Goal: Task Accomplishment & Management: Complete application form

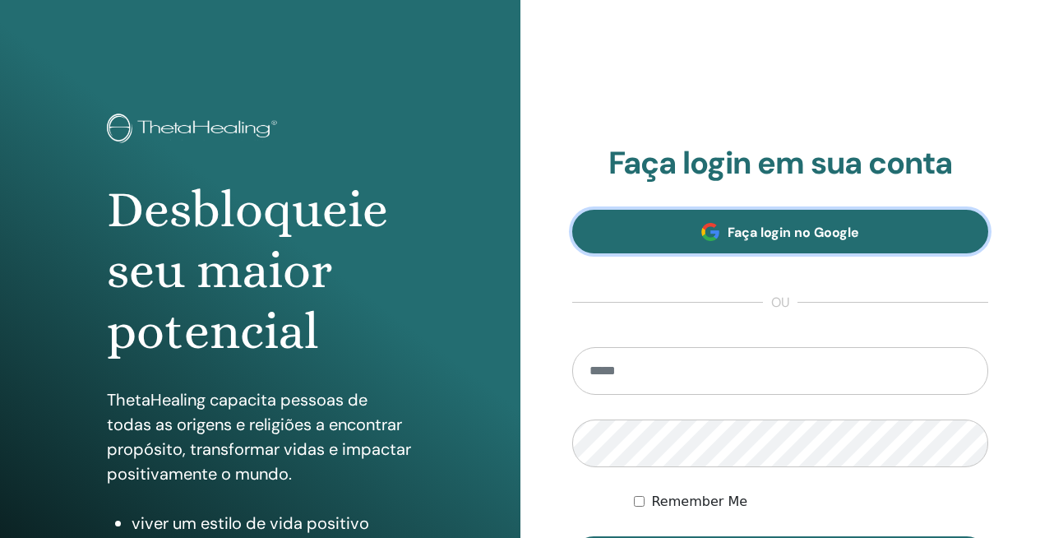
click at [734, 236] on span "Faça login no Google" at bounding box center [794, 232] width 132 height 17
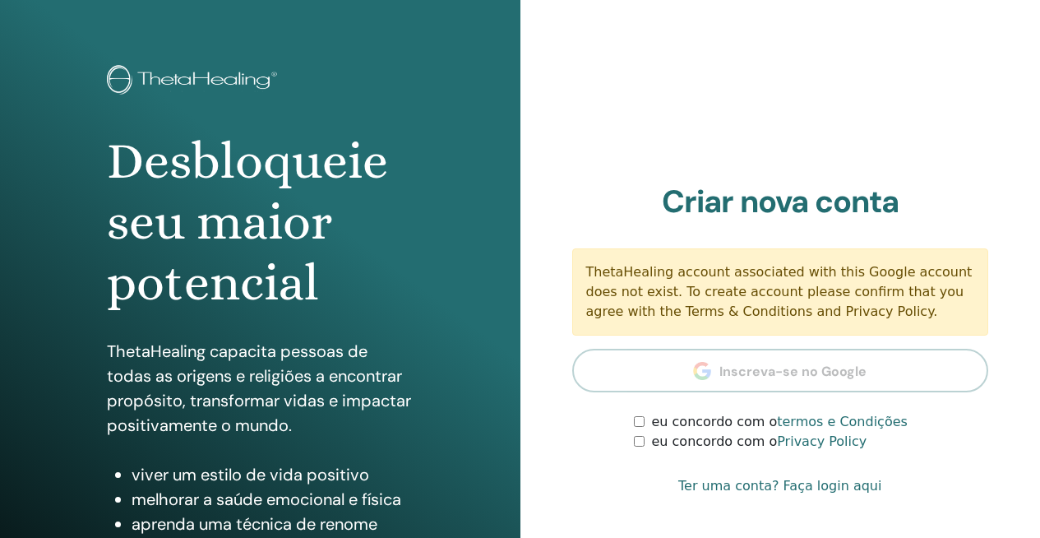
scroll to position [59, 0]
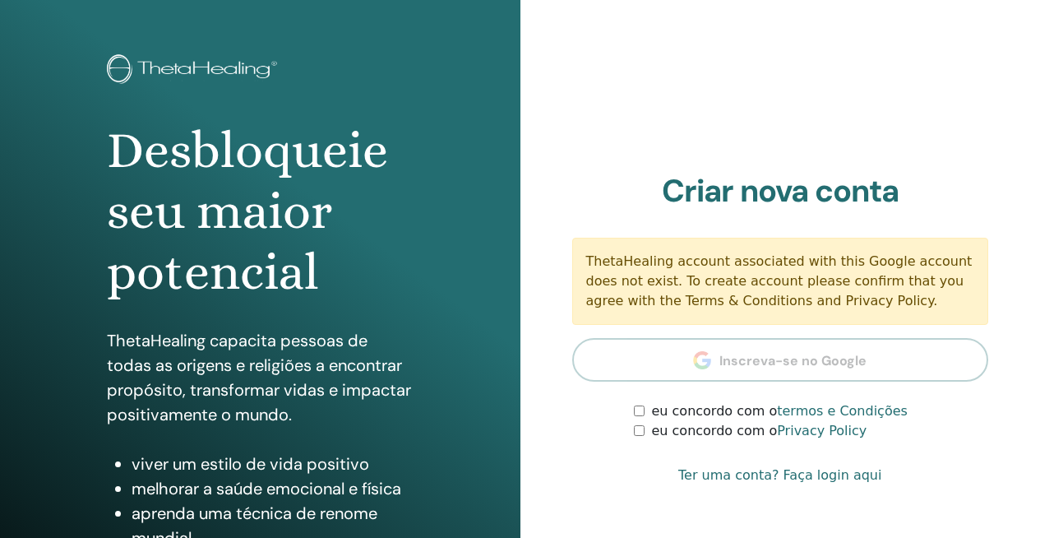
click at [798, 414] on link "termos e Condições" at bounding box center [842, 411] width 131 height 16
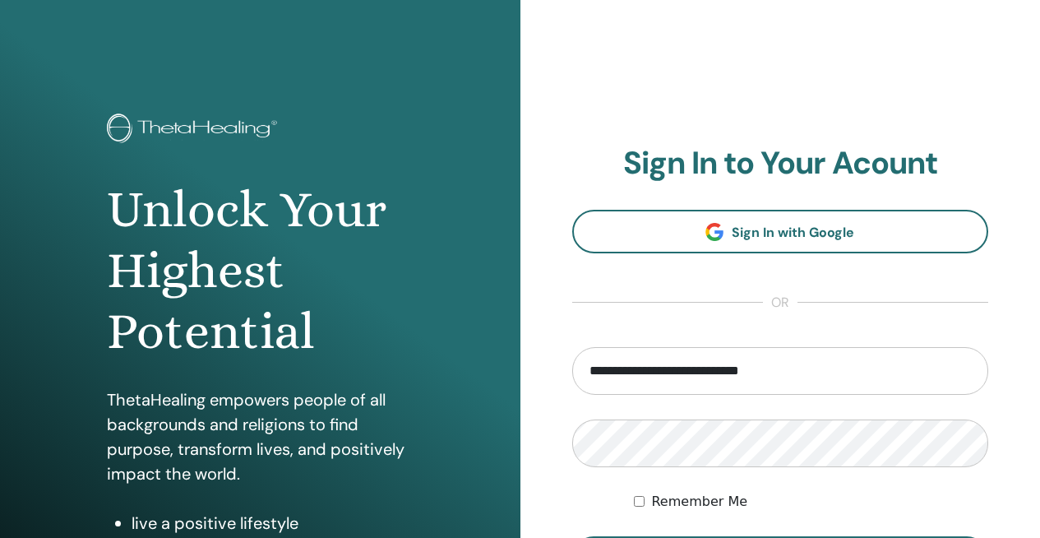
click at [701, 498] on label "Remember Me" at bounding box center [699, 502] width 96 height 20
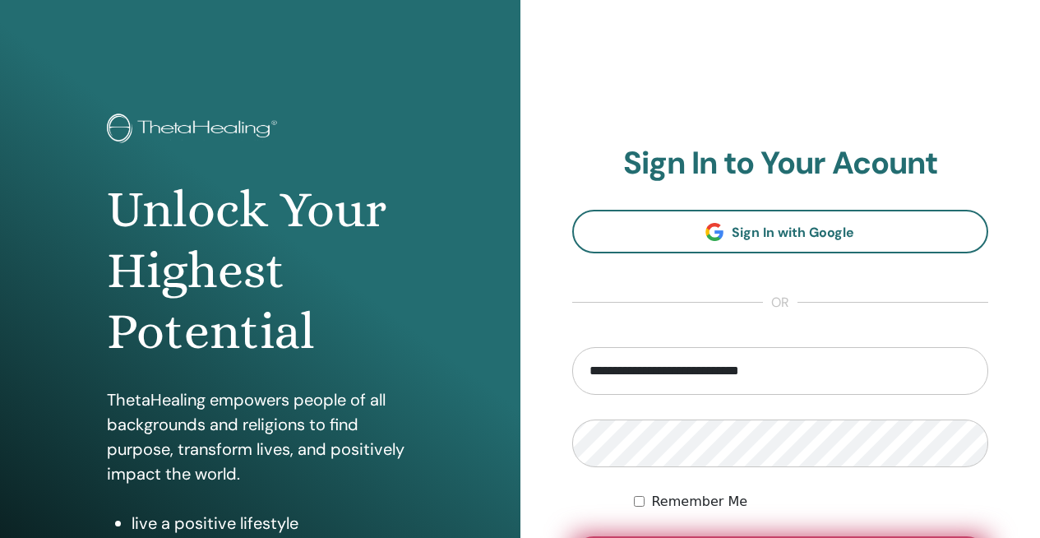
scroll to position [56, 0]
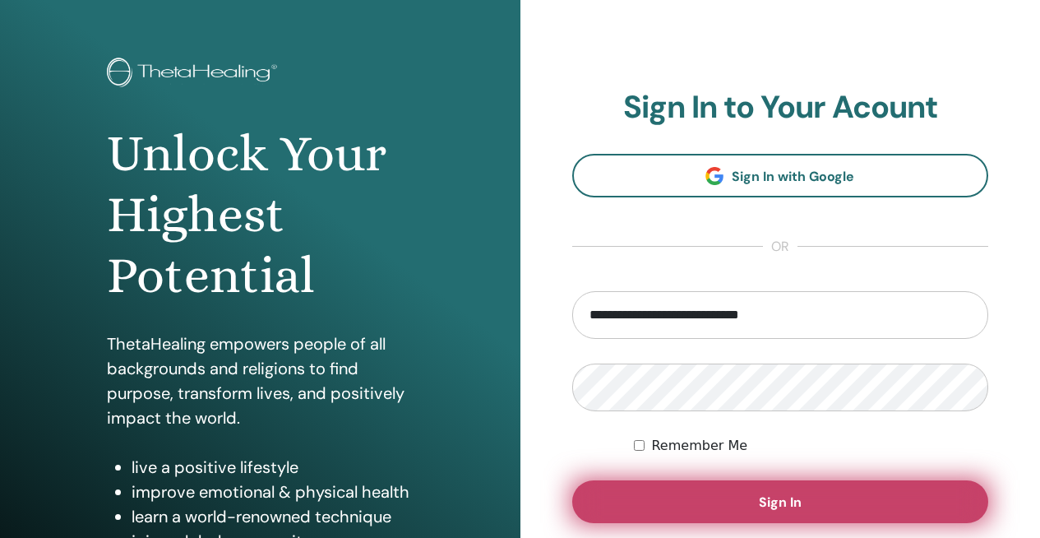
click at [716, 502] on button "Sign In" at bounding box center [780, 501] width 417 height 43
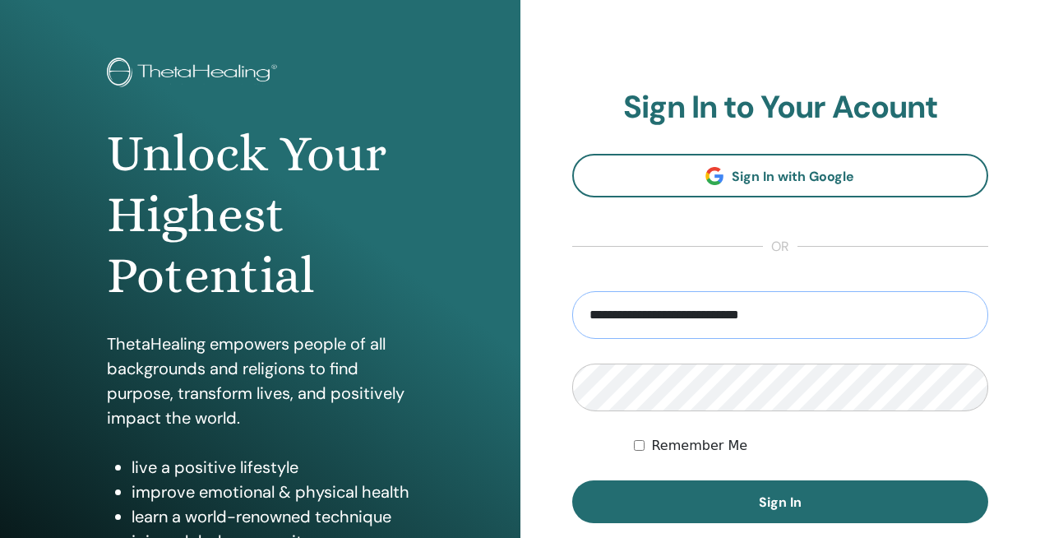
click at [799, 321] on input "**********" at bounding box center [780, 315] width 417 height 48
drag, startPoint x: 799, startPoint y: 319, endPoint x: 580, endPoint y: 305, distance: 220.0
click at [580, 305] on input "**********" at bounding box center [780, 315] width 417 height 48
type input "**********"
click at [572, 480] on button "Sign In" at bounding box center [780, 501] width 417 height 43
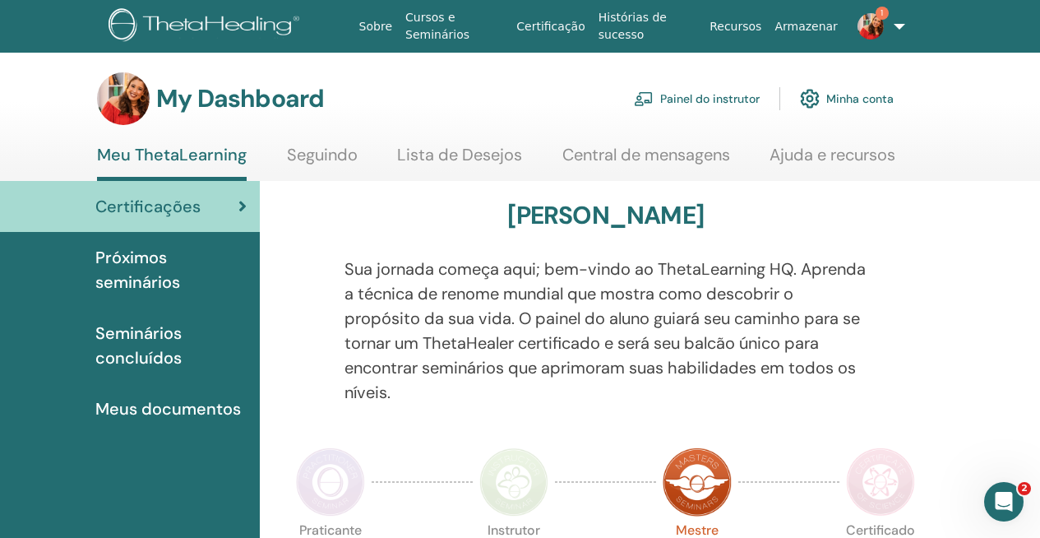
click at [237, 210] on div "Certificações" at bounding box center [130, 206] width 234 height 25
click at [132, 340] on span "Seminários concluídos" at bounding box center [170, 345] width 151 height 49
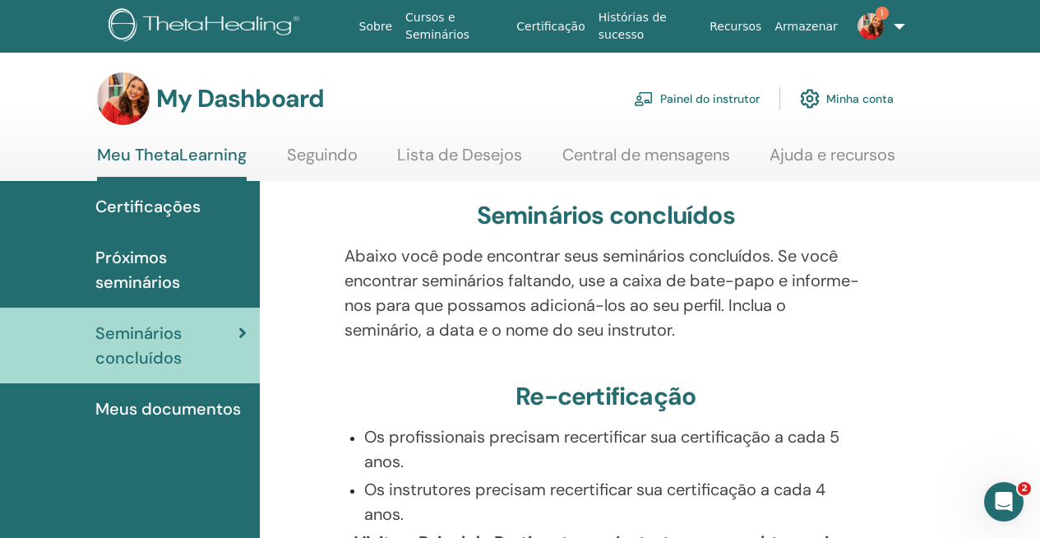
click at [729, 101] on link "Painel do instrutor" at bounding box center [697, 99] width 126 height 36
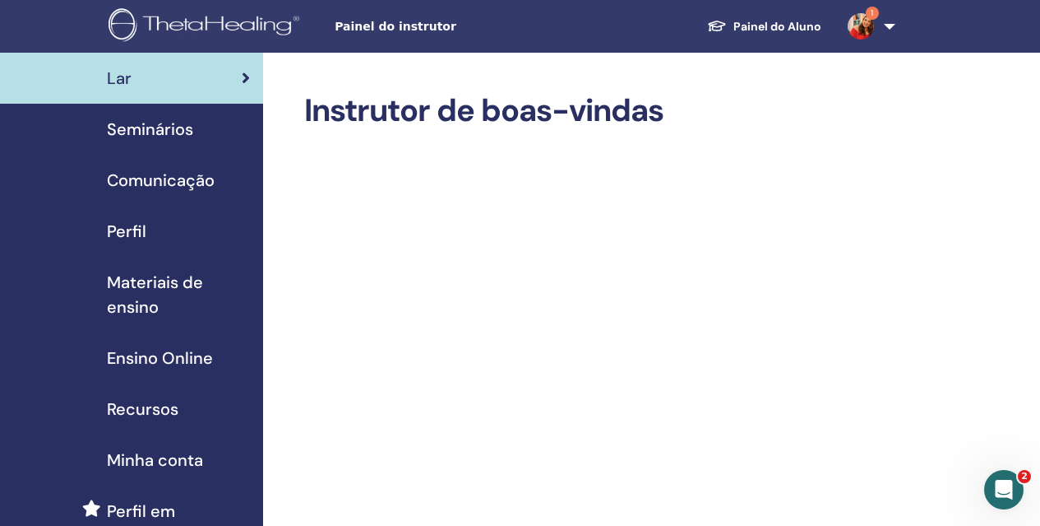
click at [118, 238] on span "Perfil" at bounding box center [126, 231] width 39 height 25
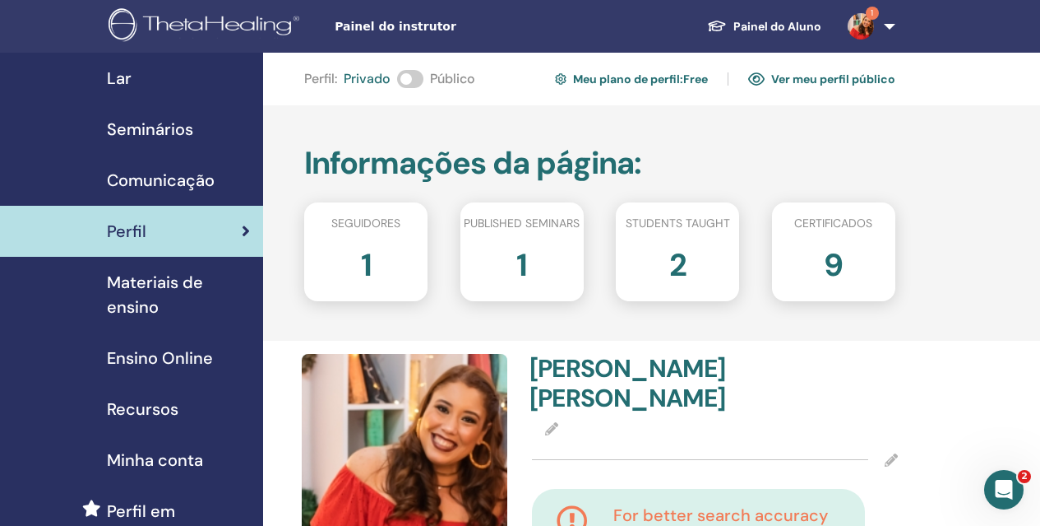
click at [148, 127] on span "Seminários" at bounding box center [150, 129] width 86 height 25
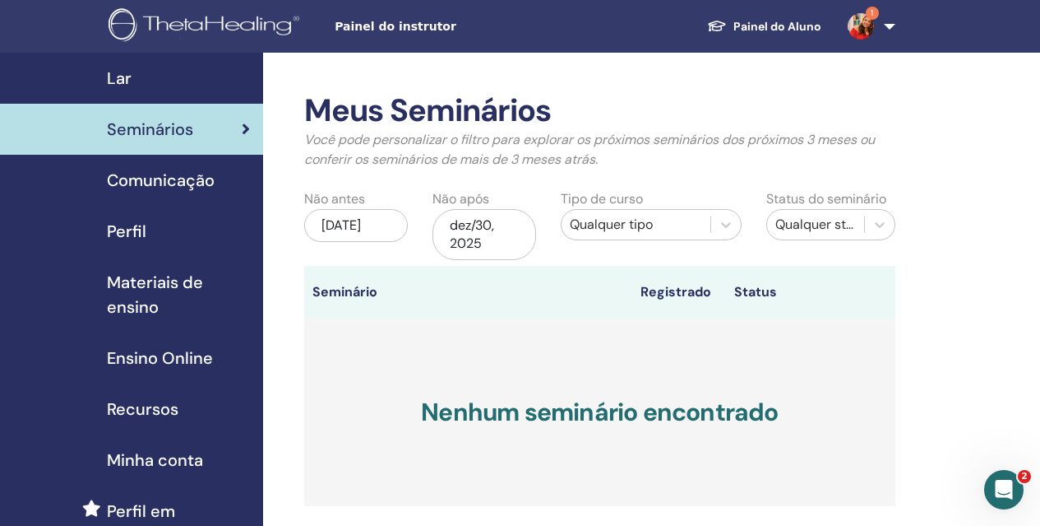
click at [363, 28] on span "Painel do instrutor" at bounding box center [458, 26] width 247 height 17
click at [108, 74] on span "Lar" at bounding box center [119, 78] width 25 height 25
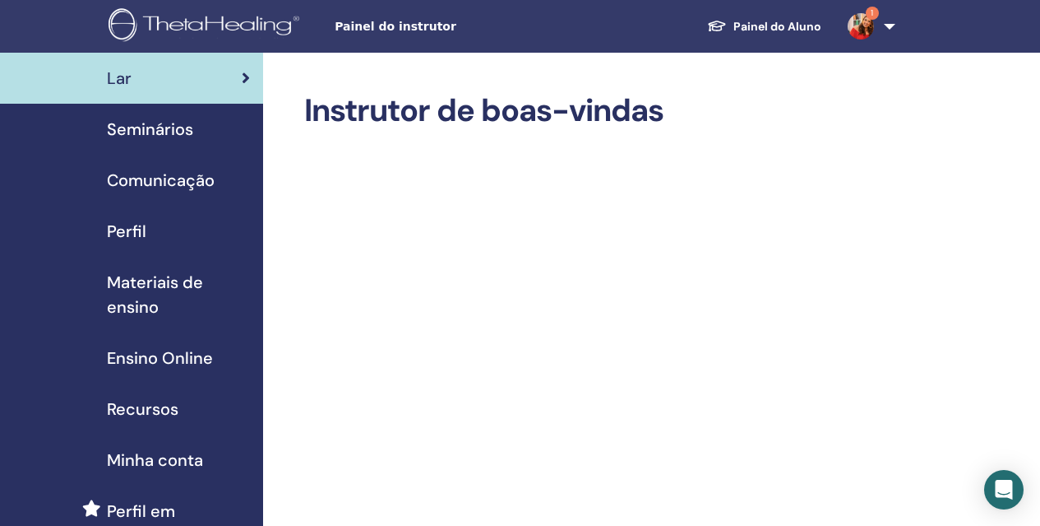
click at [121, 138] on span "Seminários" at bounding box center [150, 129] width 86 height 25
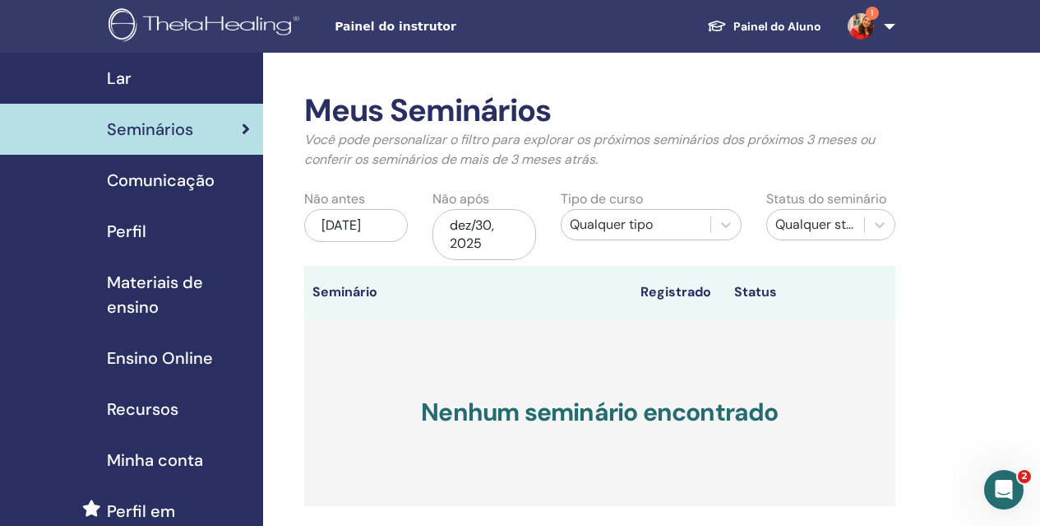
click at [134, 235] on span "Perfil" at bounding box center [126, 231] width 39 height 25
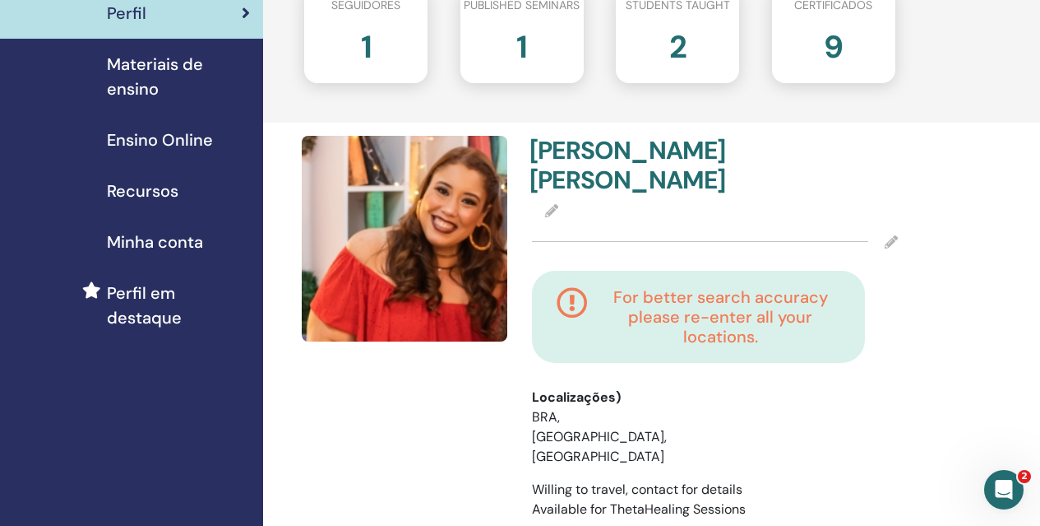
scroll to position [197, 0]
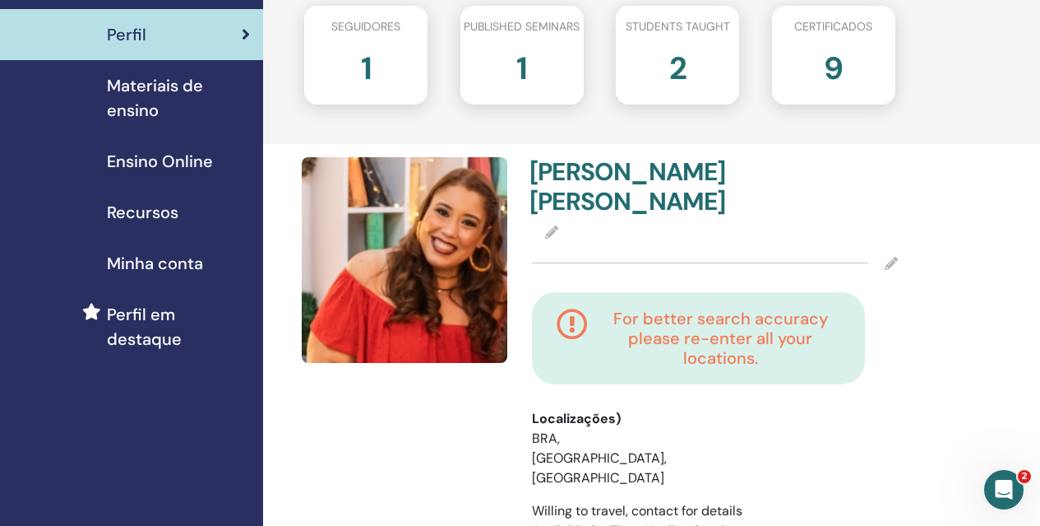
click at [152, 90] on span "Materiais de ensino" at bounding box center [178, 97] width 143 height 49
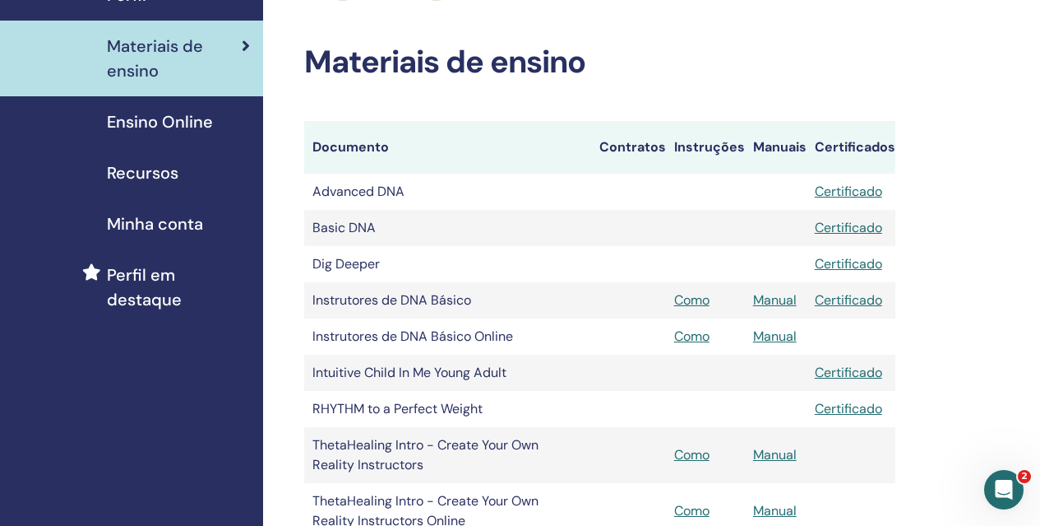
scroll to position [84, 0]
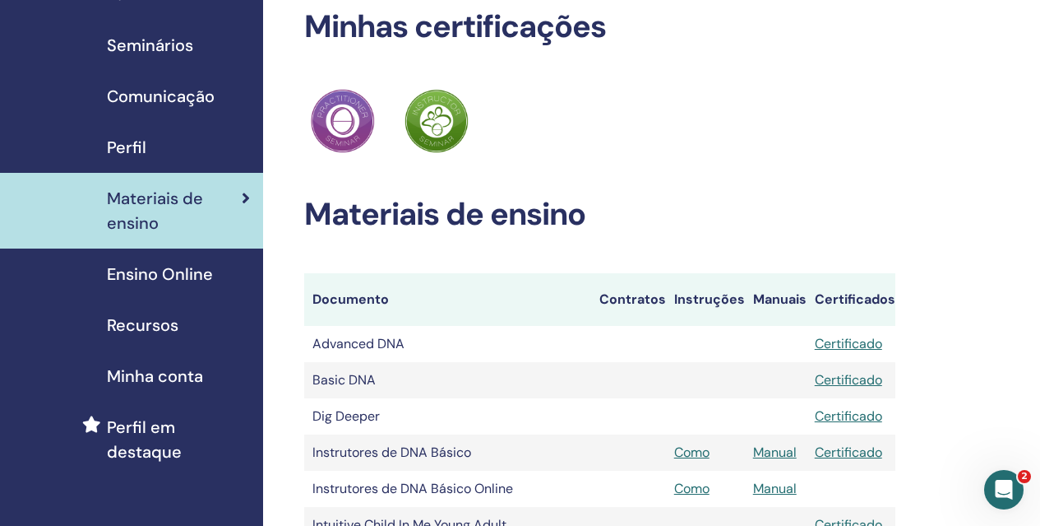
click at [176, 268] on span "Ensino Online" at bounding box center [160, 274] width 106 height 25
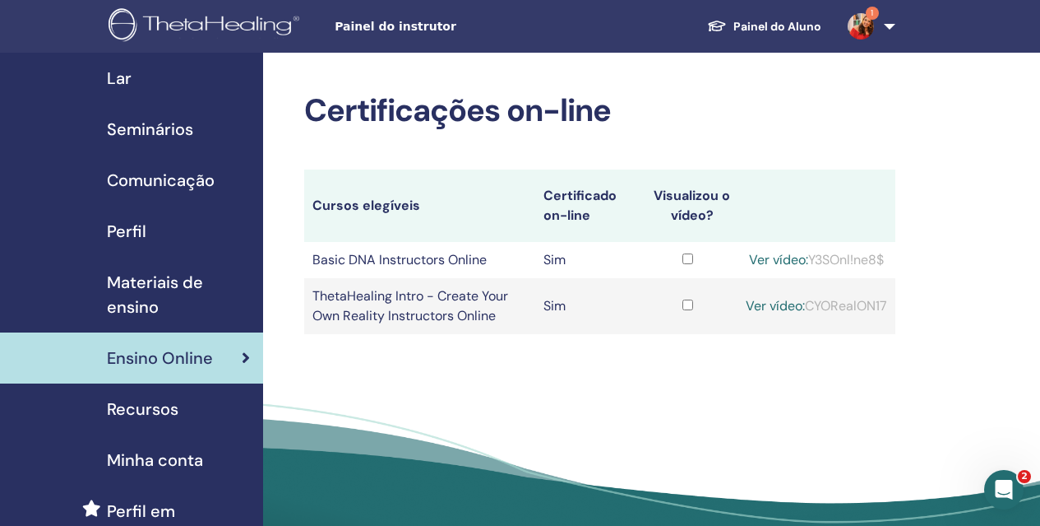
scroll to position [286, 0]
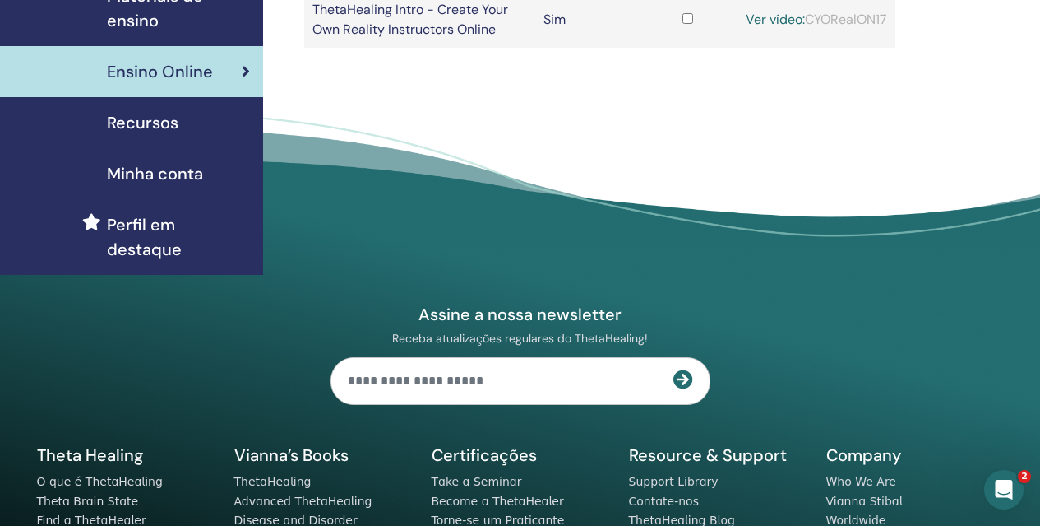
click at [161, 126] on span "Recursos" at bounding box center [143, 122] width 72 height 25
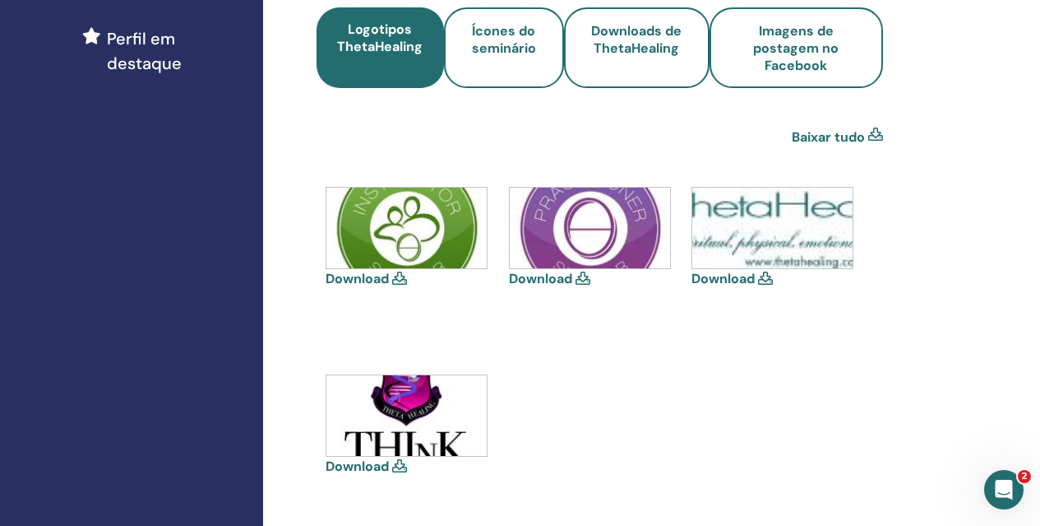
scroll to position [342, 0]
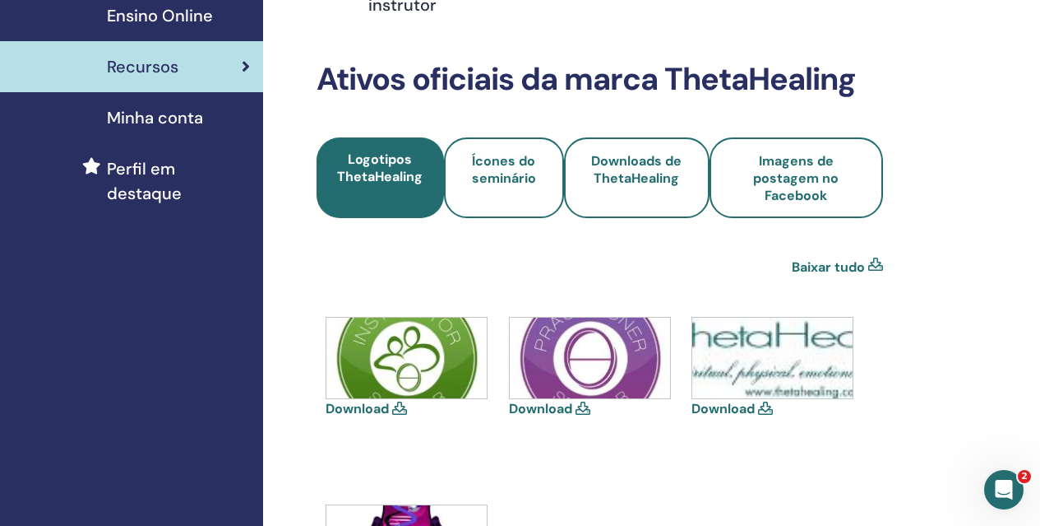
click at [192, 124] on span "Minha conta" at bounding box center [155, 117] width 96 height 25
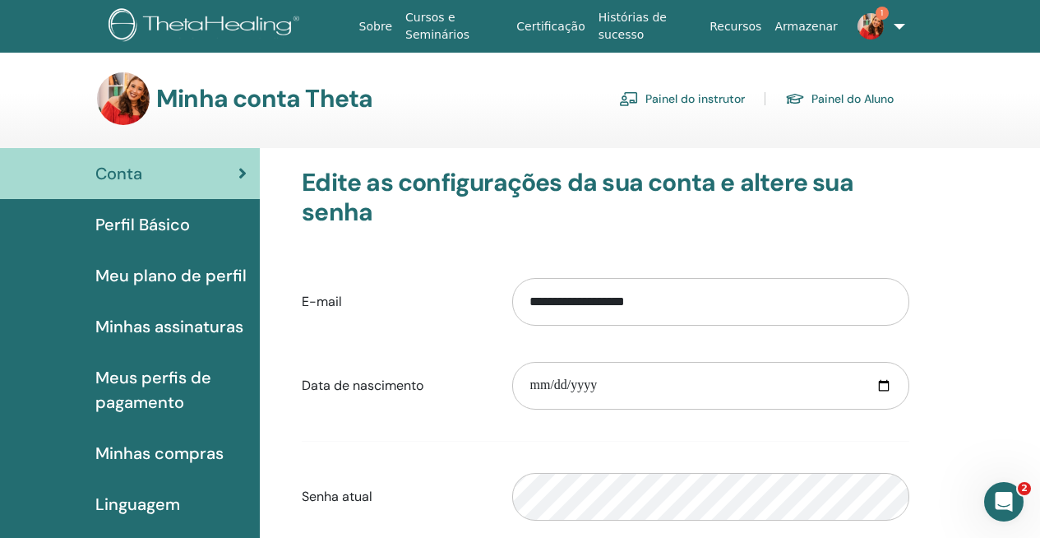
click at [143, 230] on span "Perfil Básico" at bounding box center [142, 224] width 95 height 25
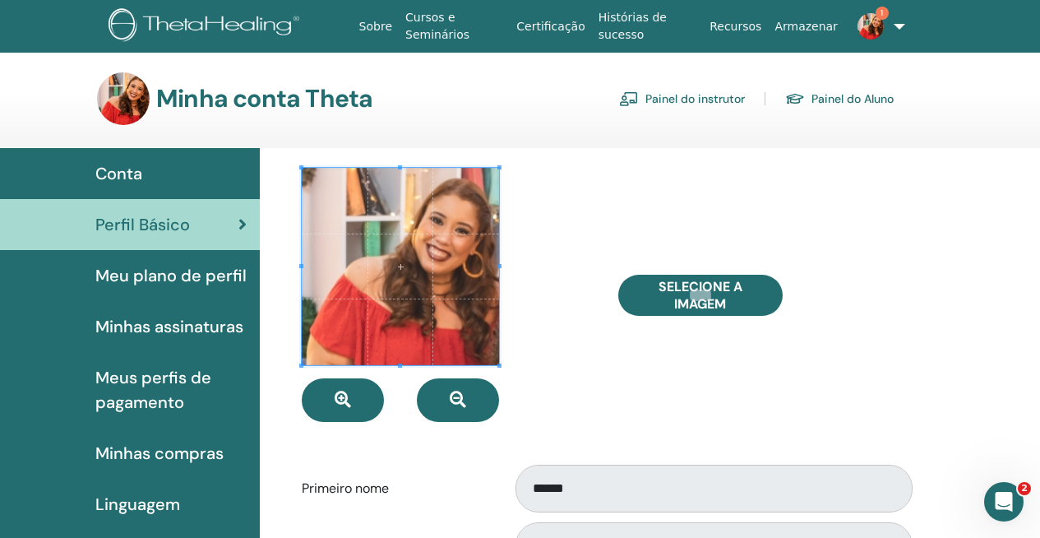
click at [141, 271] on span "Meu plano de perfil" at bounding box center [170, 275] width 151 height 25
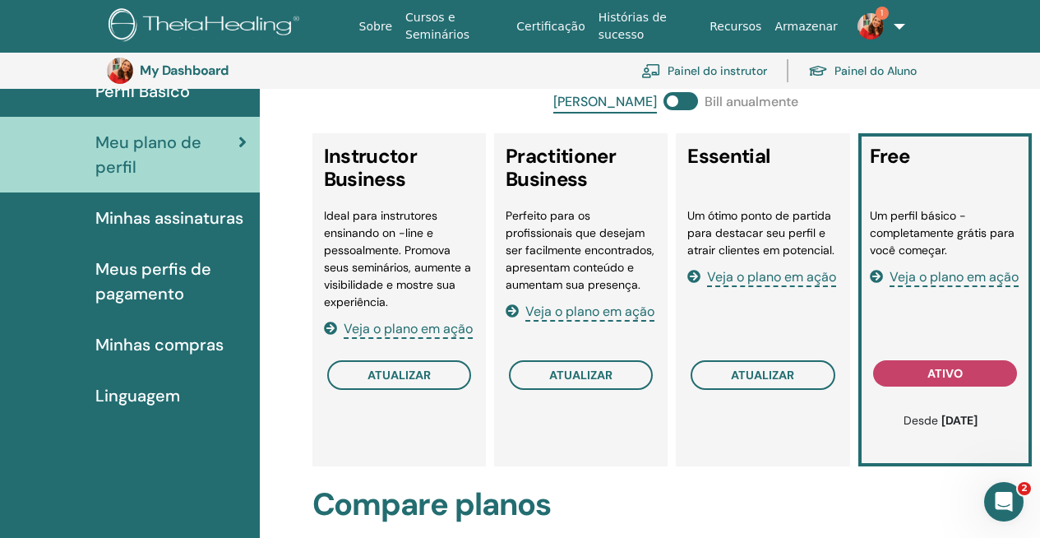
scroll to position [21, 0]
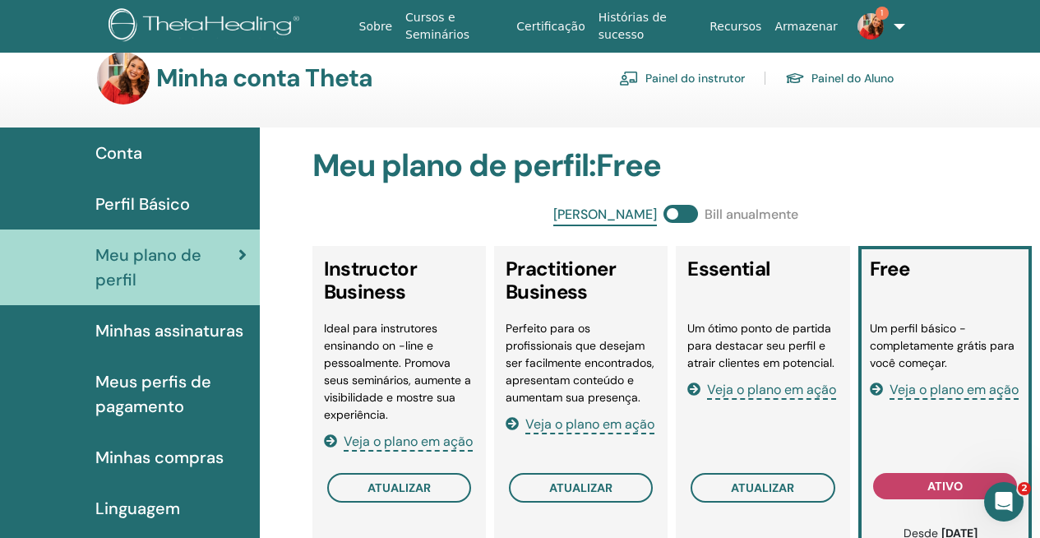
click at [577, 23] on link "Certificação" at bounding box center [550, 27] width 81 height 30
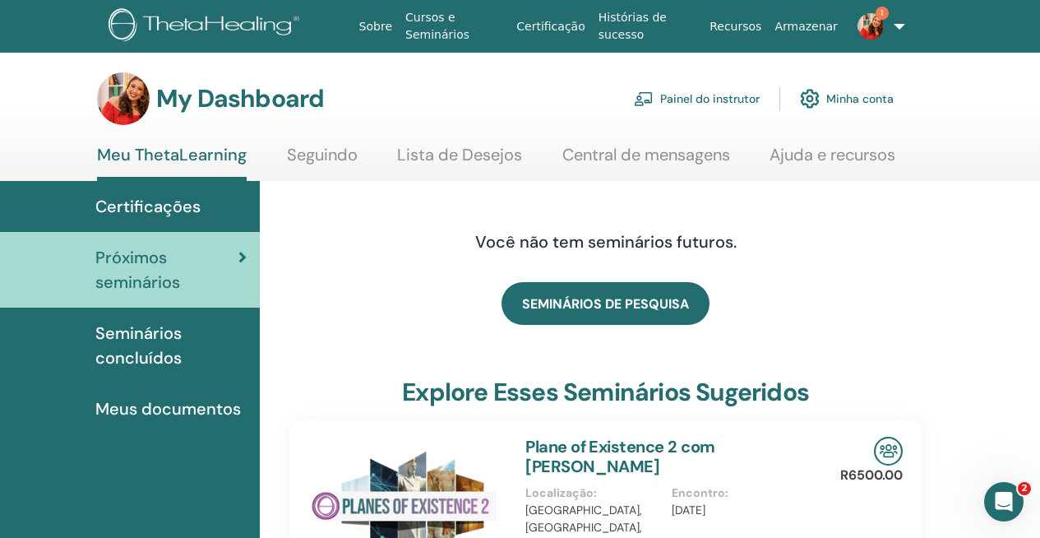
click at [678, 97] on link "Painel do instrutor" at bounding box center [697, 99] width 126 height 36
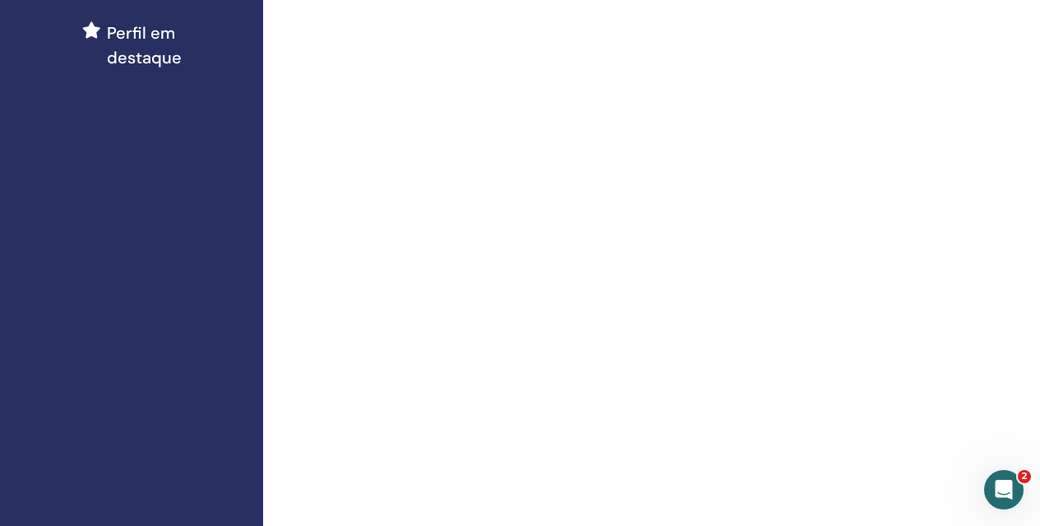
scroll to position [2, 0]
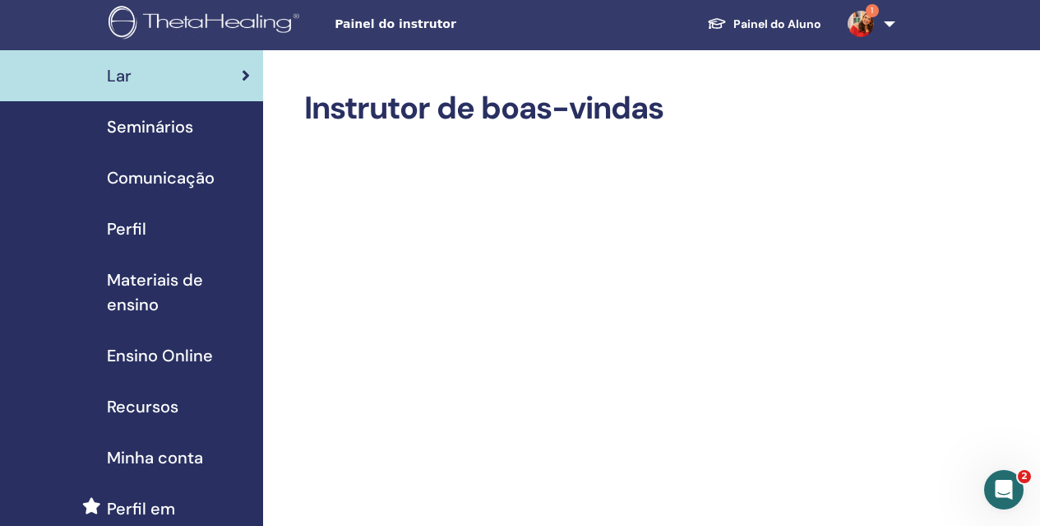
click at [872, 22] on img at bounding box center [861, 24] width 26 height 26
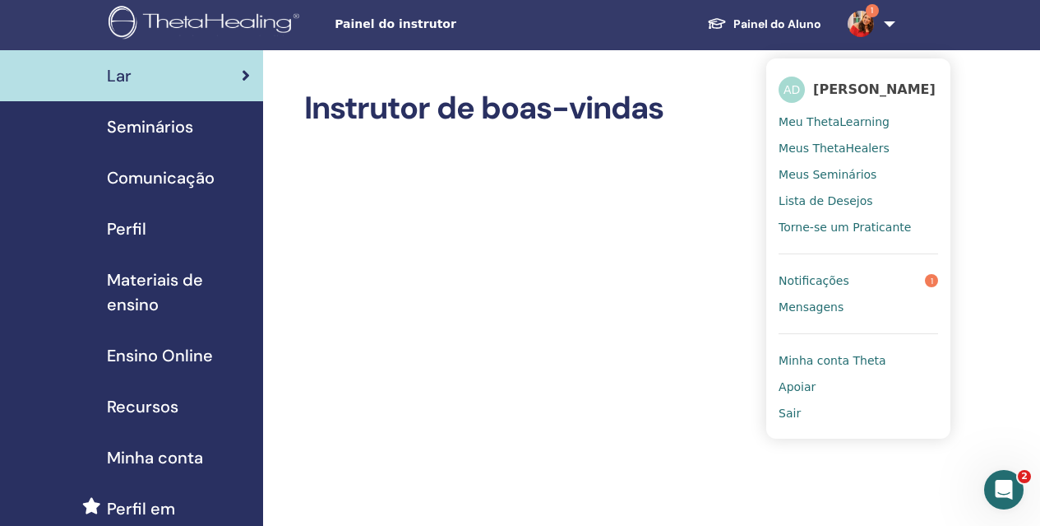
click at [835, 286] on span "Notificações" at bounding box center [814, 280] width 71 height 15
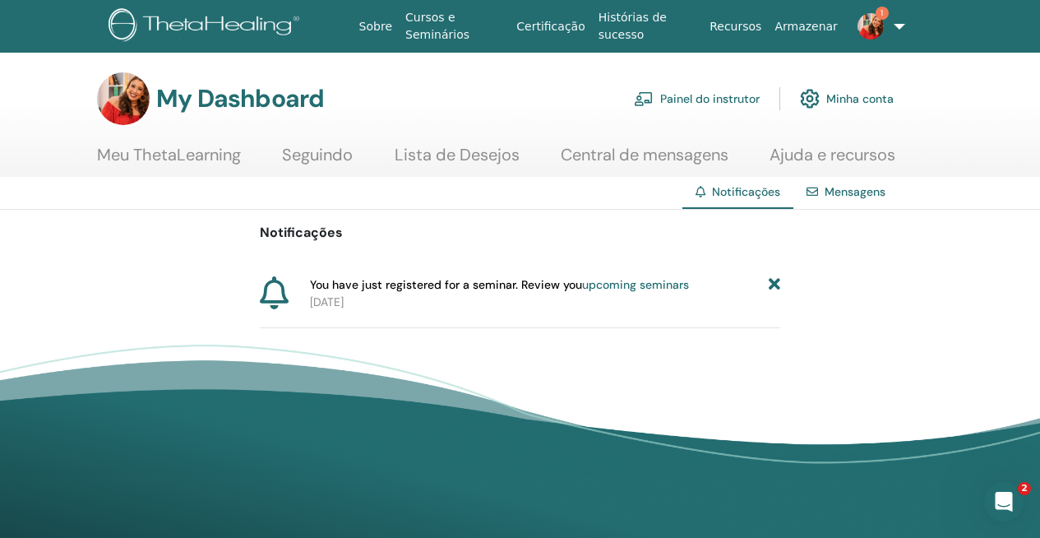
click at [773, 288] on icon at bounding box center [775, 284] width 12 height 17
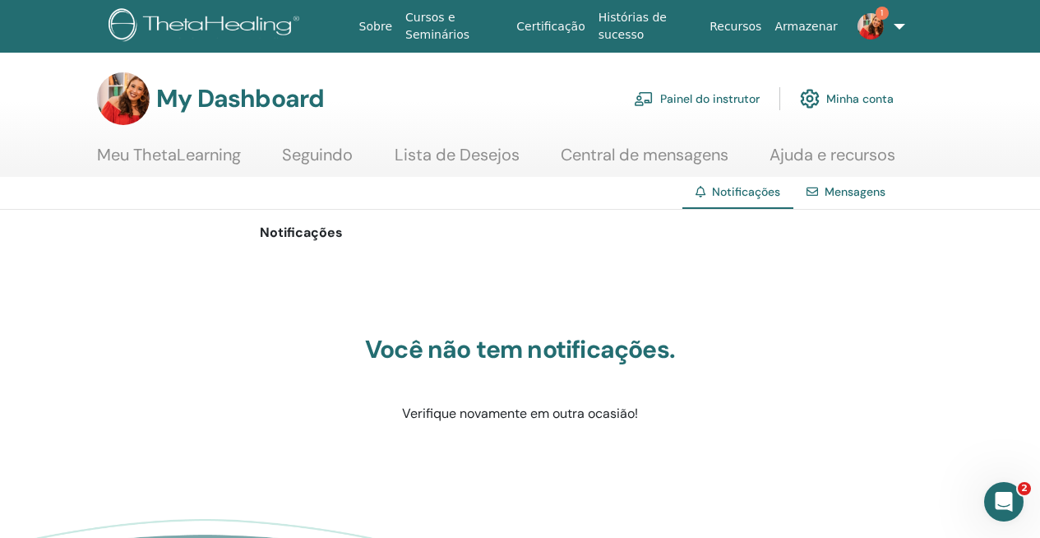
click at [712, 96] on link "Painel do instrutor" at bounding box center [697, 99] width 126 height 36
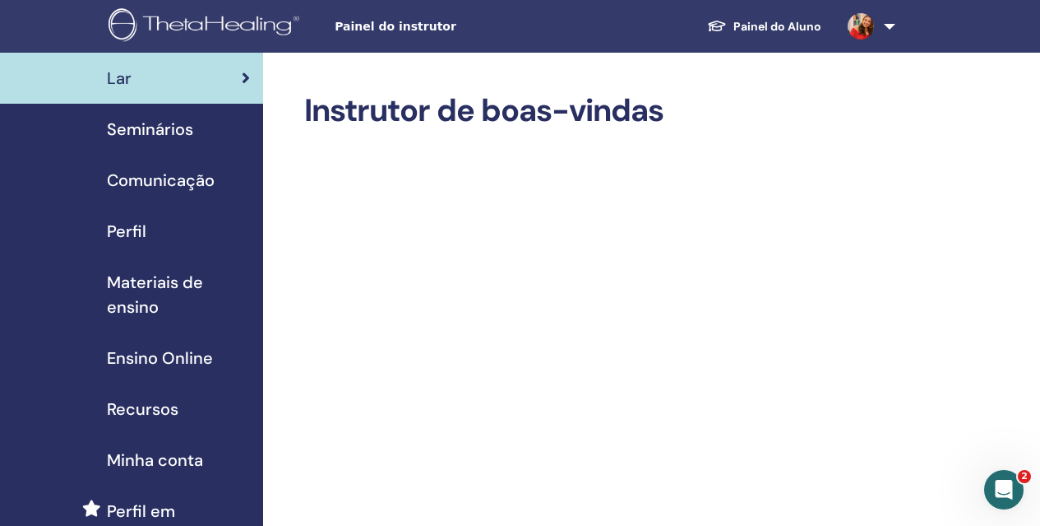
click at [135, 225] on span "Perfil" at bounding box center [126, 231] width 39 height 25
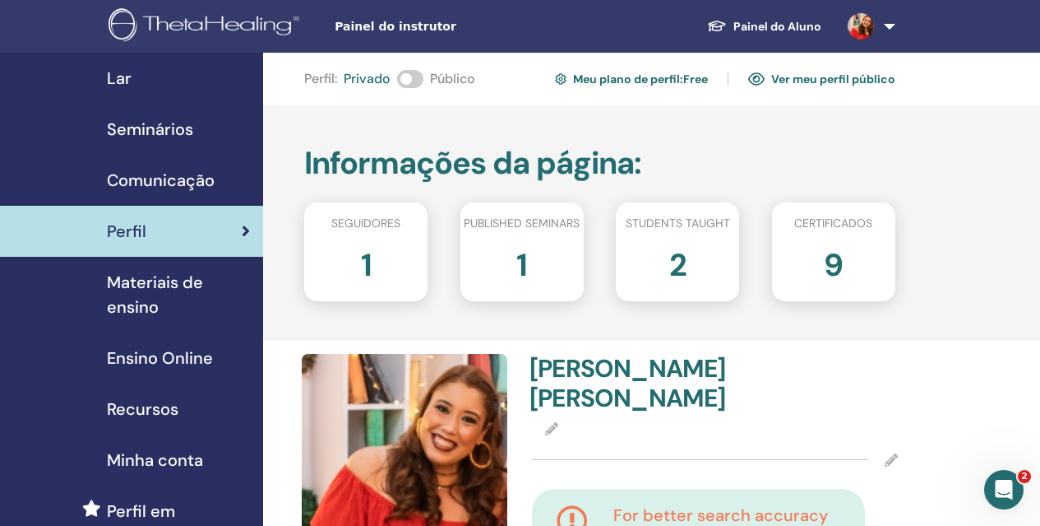
click at [407, 77] on span at bounding box center [410, 79] width 26 height 18
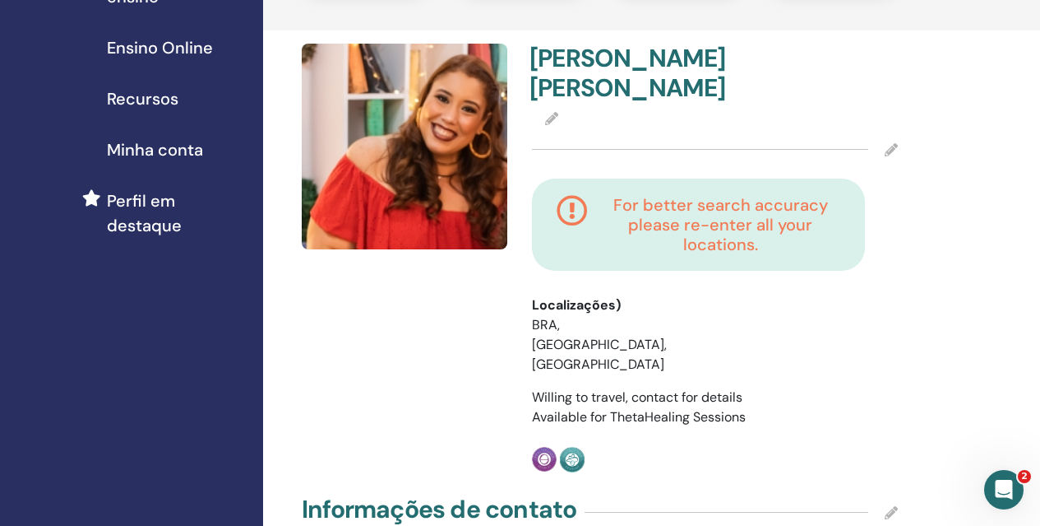
scroll to position [252, 0]
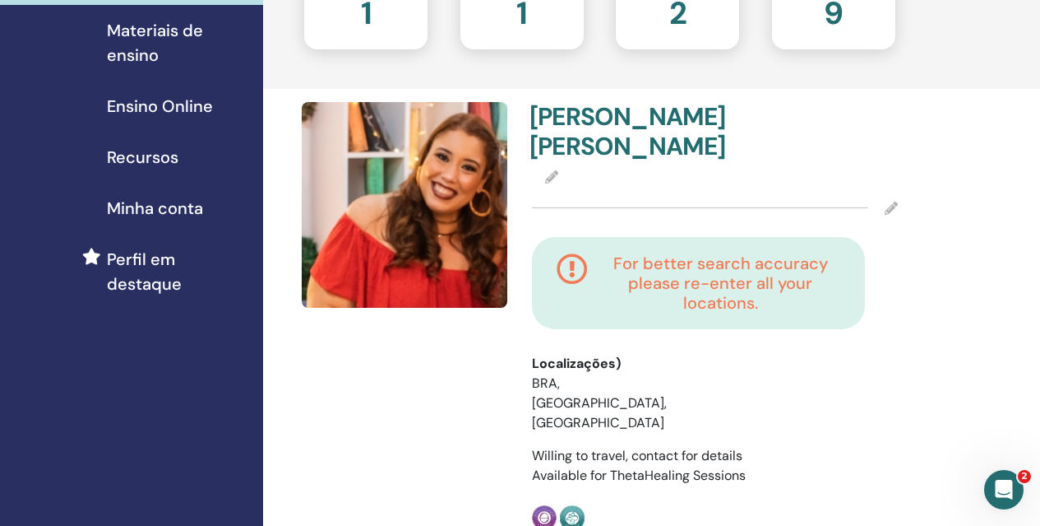
click at [169, 112] on span "Ensino Online" at bounding box center [160, 106] width 106 height 25
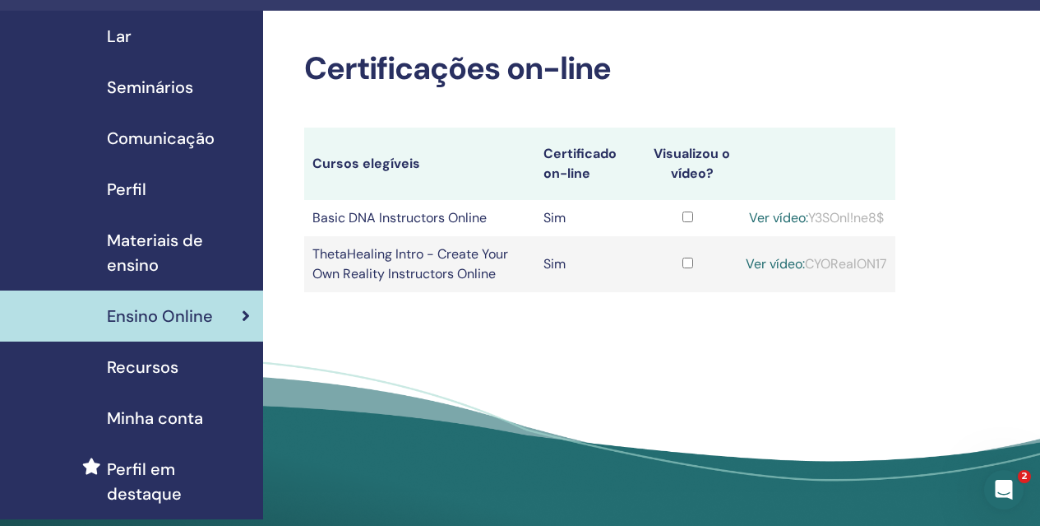
scroll to position [53, 0]
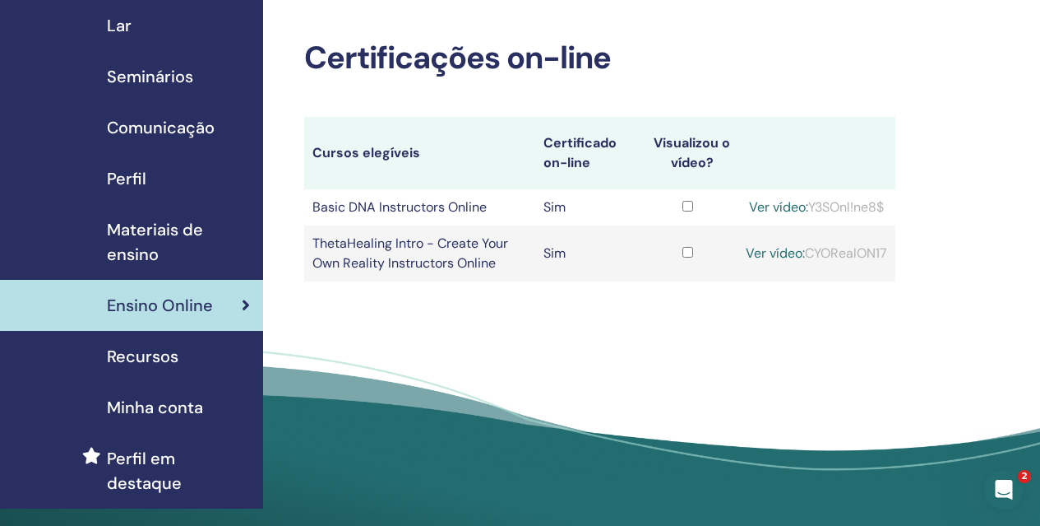
click at [157, 350] on span "Recursos" at bounding box center [143, 356] width 72 height 25
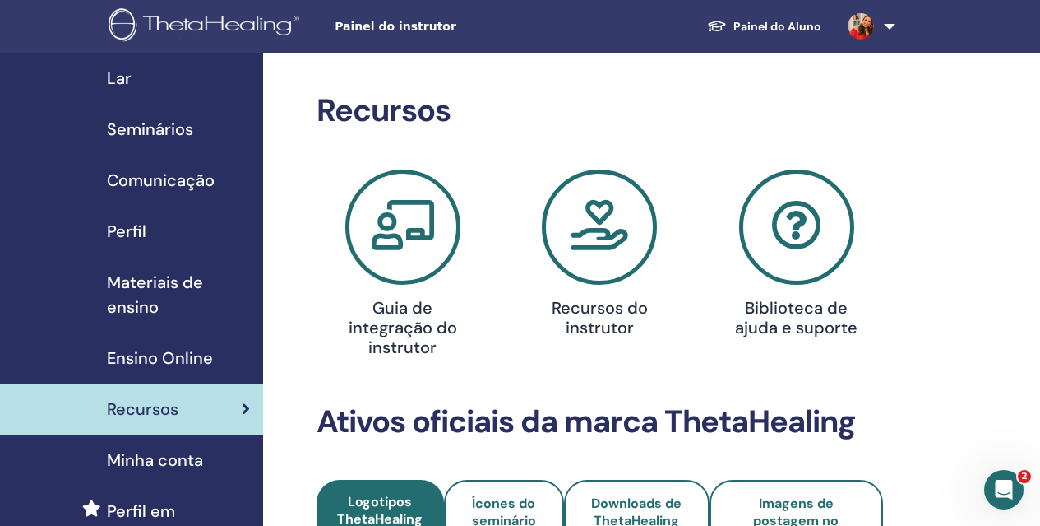
scroll to position [21, 0]
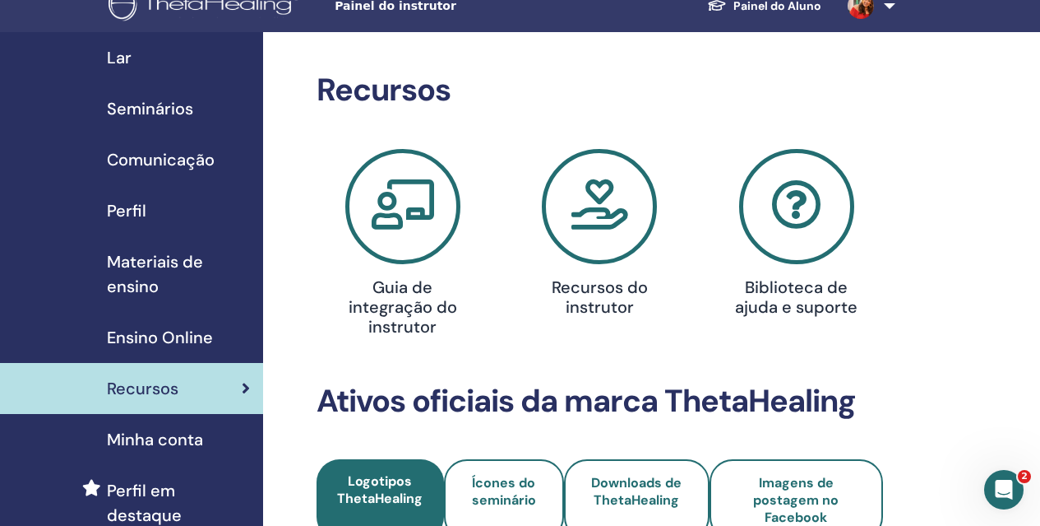
click at [183, 443] on span "Minha conta" at bounding box center [155, 439] width 96 height 25
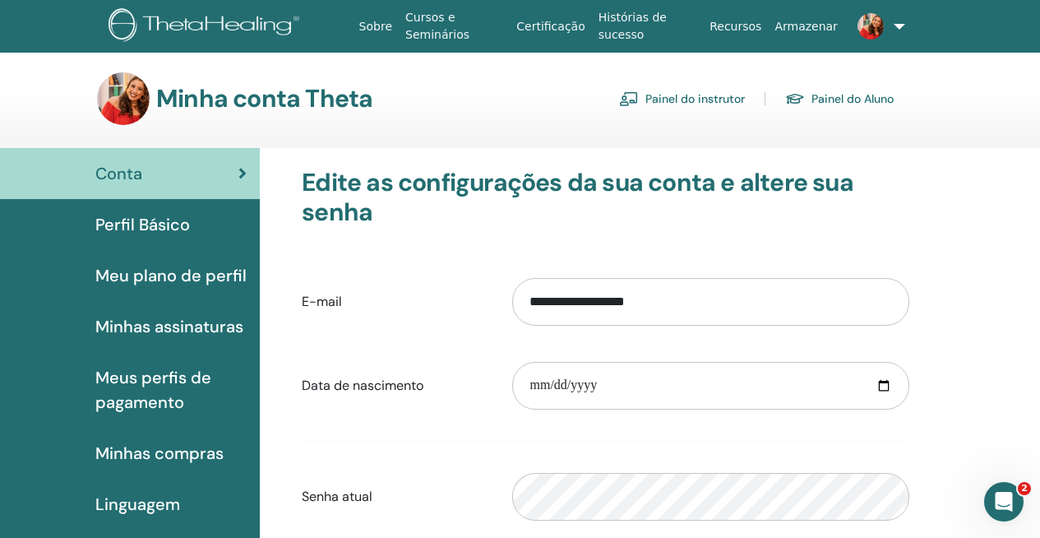
click at [747, 25] on link "Recursos" at bounding box center [735, 27] width 65 height 30
click at [863, 102] on link "Painel do Aluno" at bounding box center [839, 99] width 109 height 26
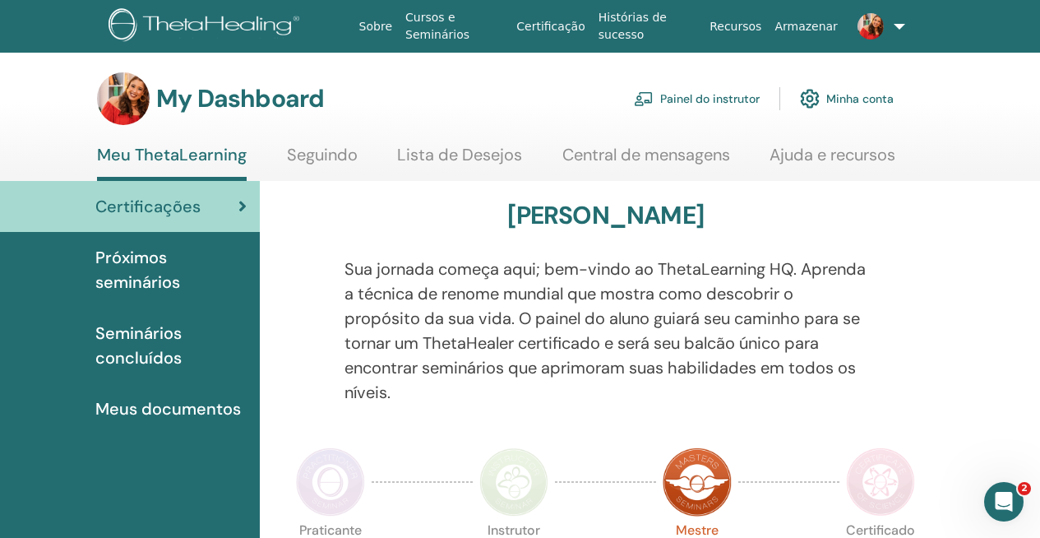
click at [740, 102] on link "Painel do instrutor" at bounding box center [697, 99] width 126 height 36
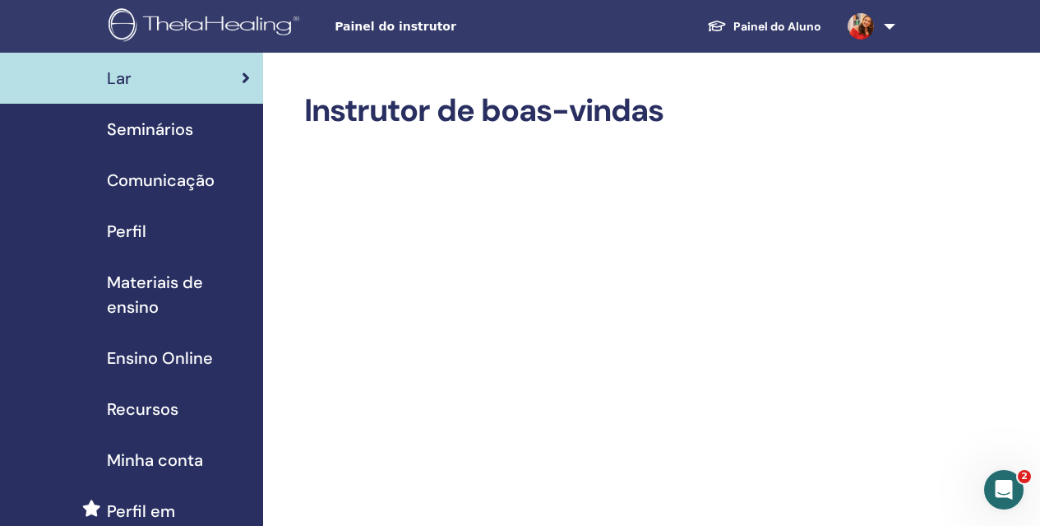
click at [150, 135] on span "Seminários" at bounding box center [150, 129] width 86 height 25
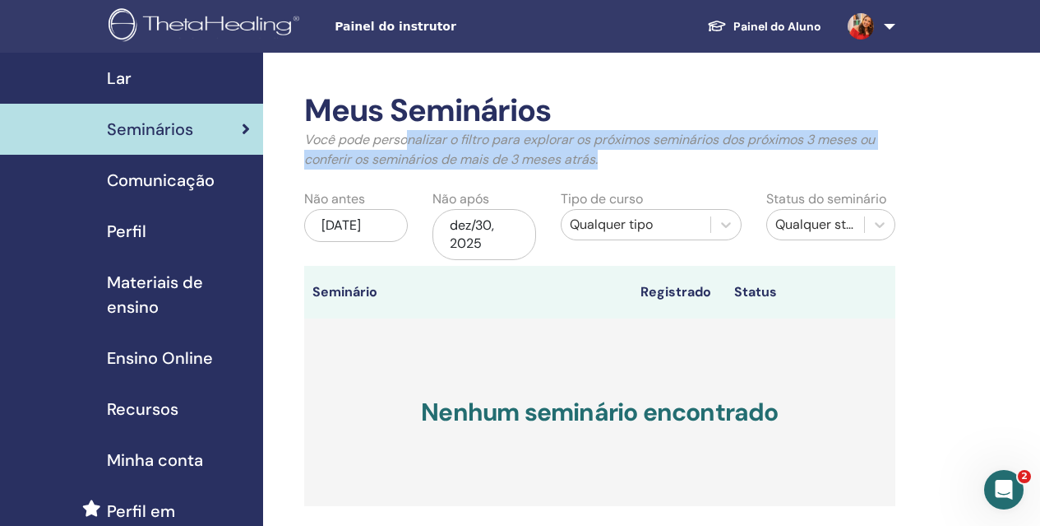
drag, startPoint x: 410, startPoint y: 144, endPoint x: 643, endPoint y: 156, distance: 233.1
click at [643, 156] on p "Você pode personalizar o filtro para explorar os próximos seminários dos próxim…" at bounding box center [599, 149] width 591 height 39
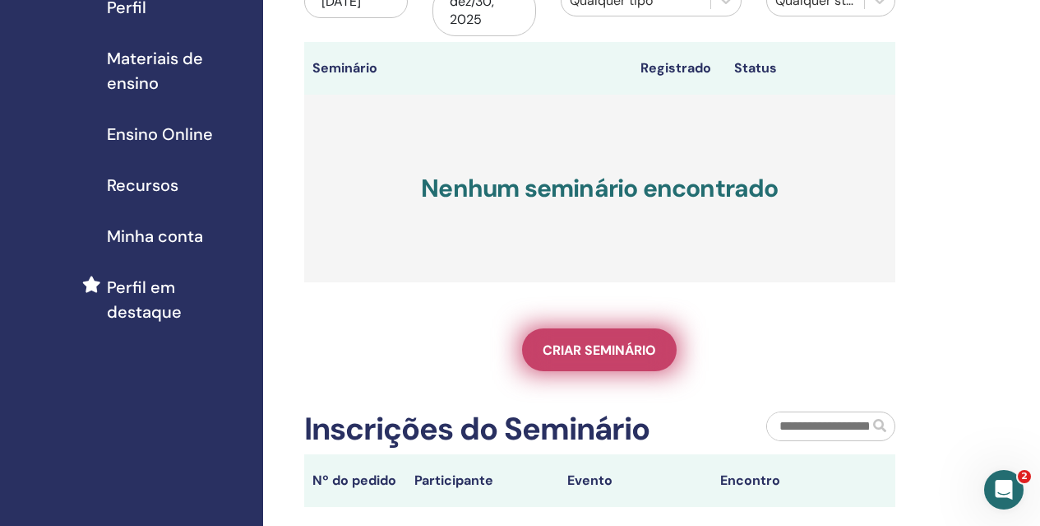
scroll to position [234, 0]
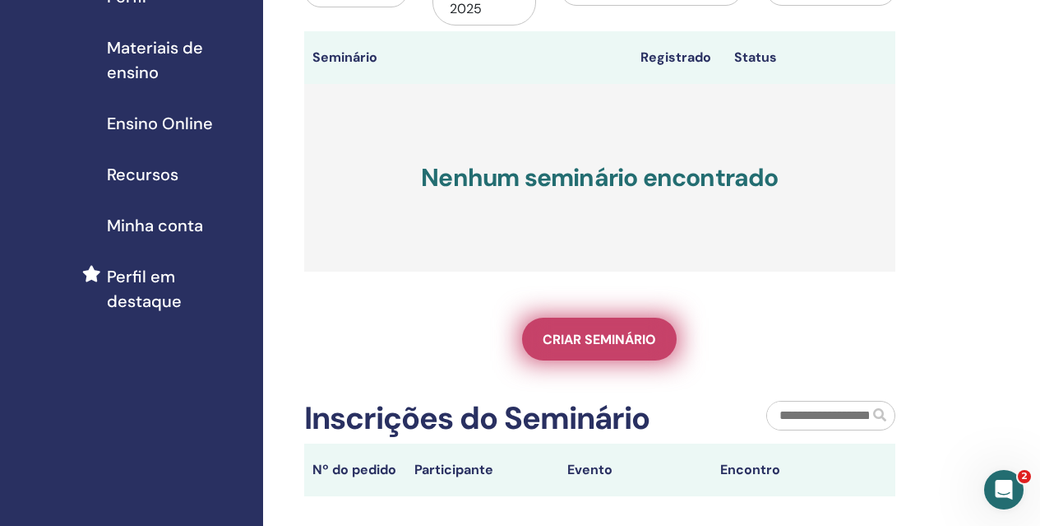
click at [600, 345] on span "Criar seminário" at bounding box center [599, 339] width 113 height 17
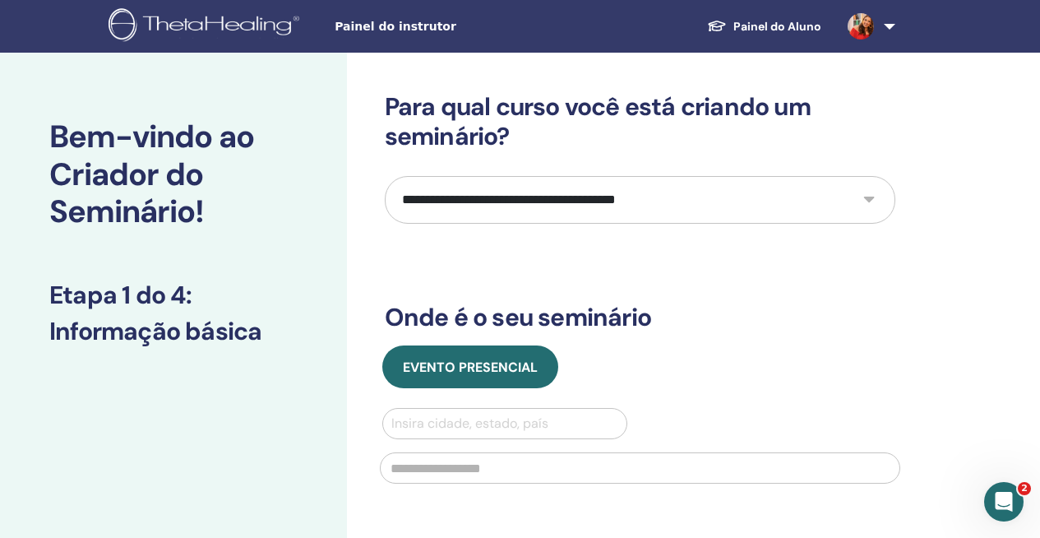
click at [606, 204] on select "**********" at bounding box center [640, 200] width 511 height 48
select select "*"
click at [385, 176] on select "**********" at bounding box center [640, 200] width 511 height 48
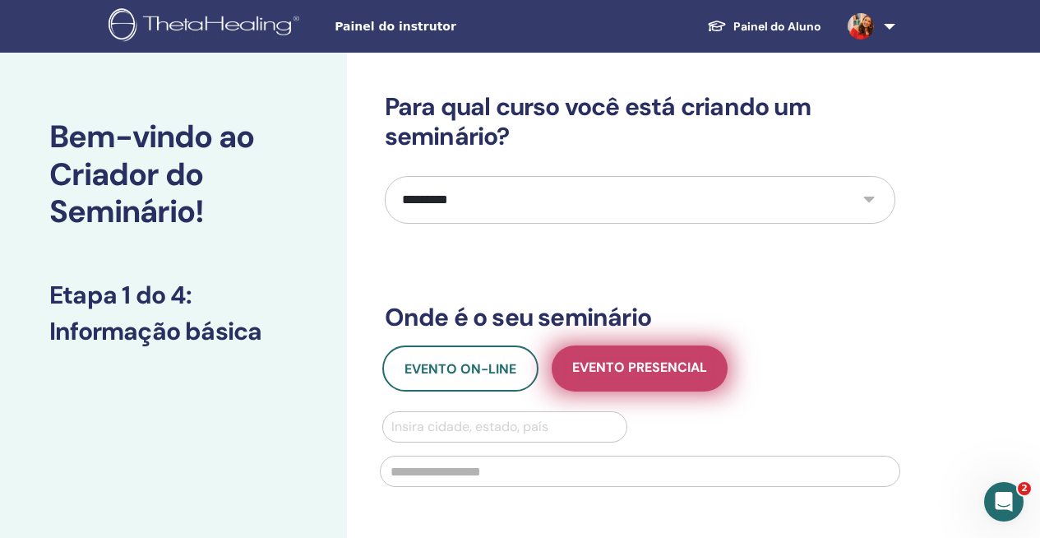
click at [590, 369] on span "Evento presencial" at bounding box center [639, 369] width 135 height 21
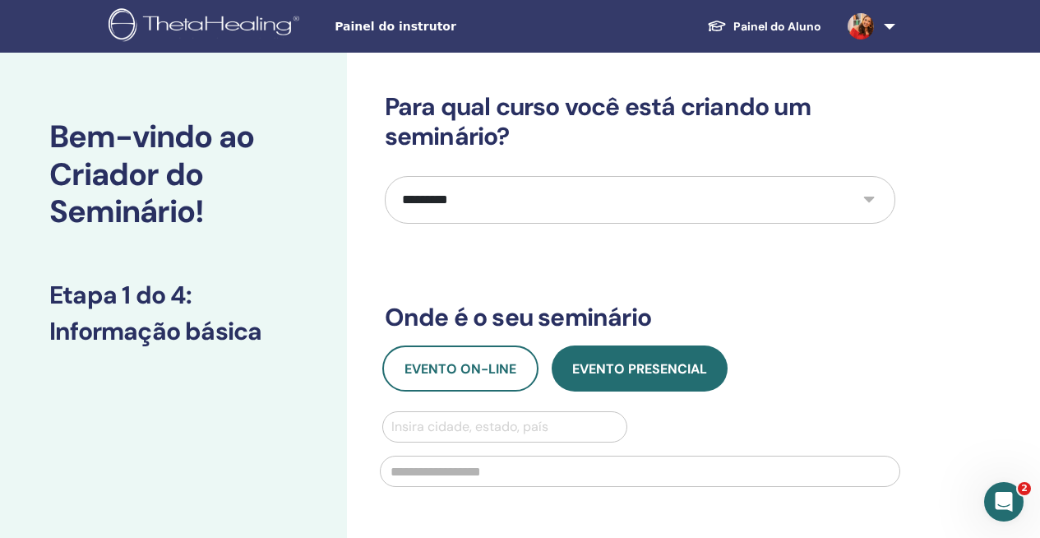
scroll to position [21, 0]
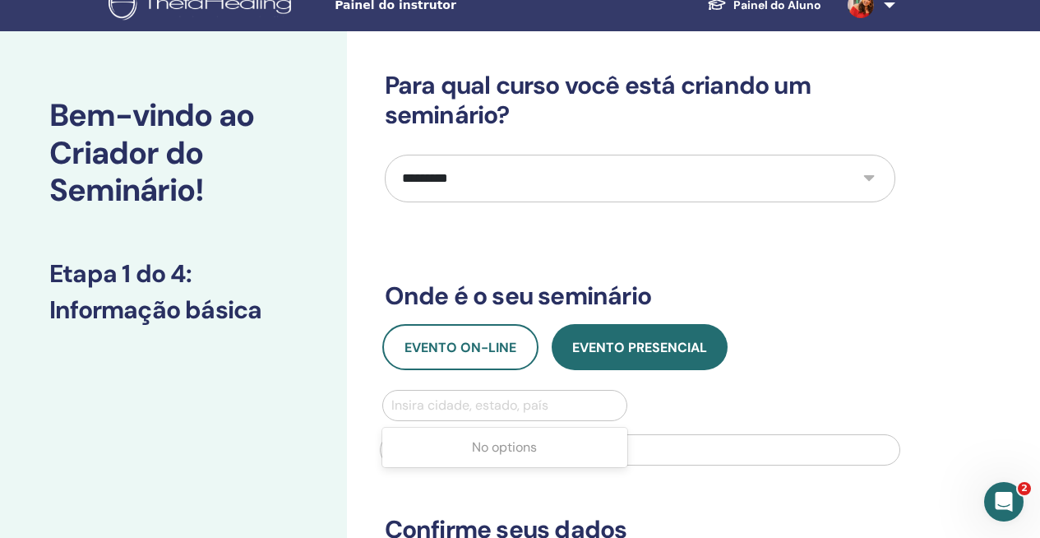
click at [506, 403] on div at bounding box center [505, 405] width 228 height 23
click at [513, 406] on div at bounding box center [505, 405] width 228 height 23
type input "******"
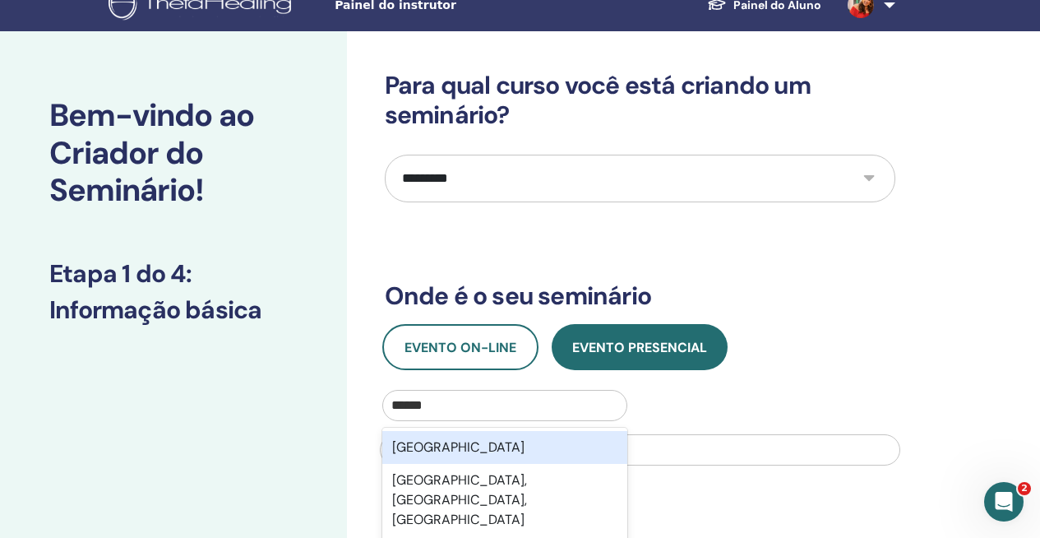
click at [465, 456] on div "Brasil" at bounding box center [505, 447] width 246 height 33
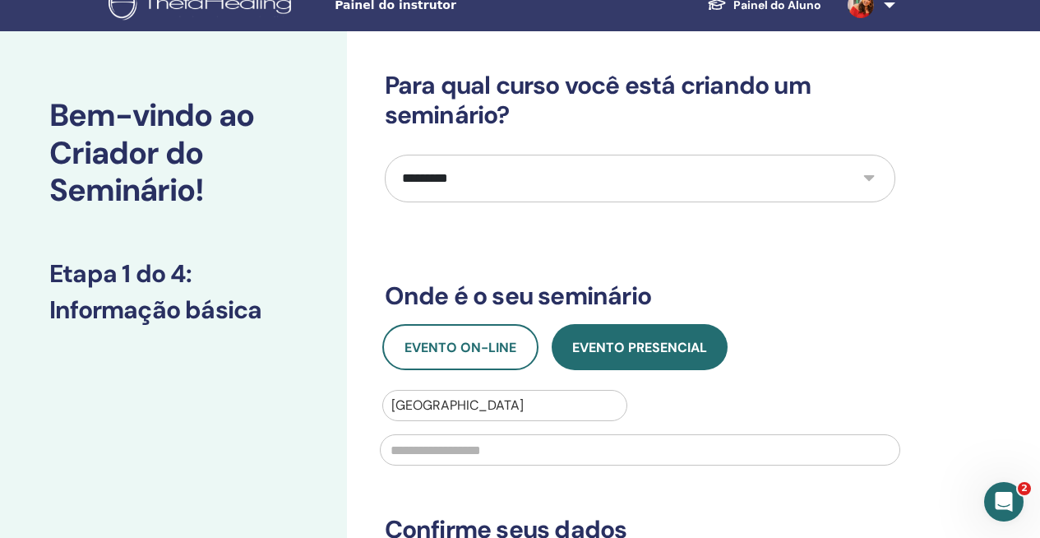
click at [465, 456] on input "text" at bounding box center [640, 449] width 521 height 31
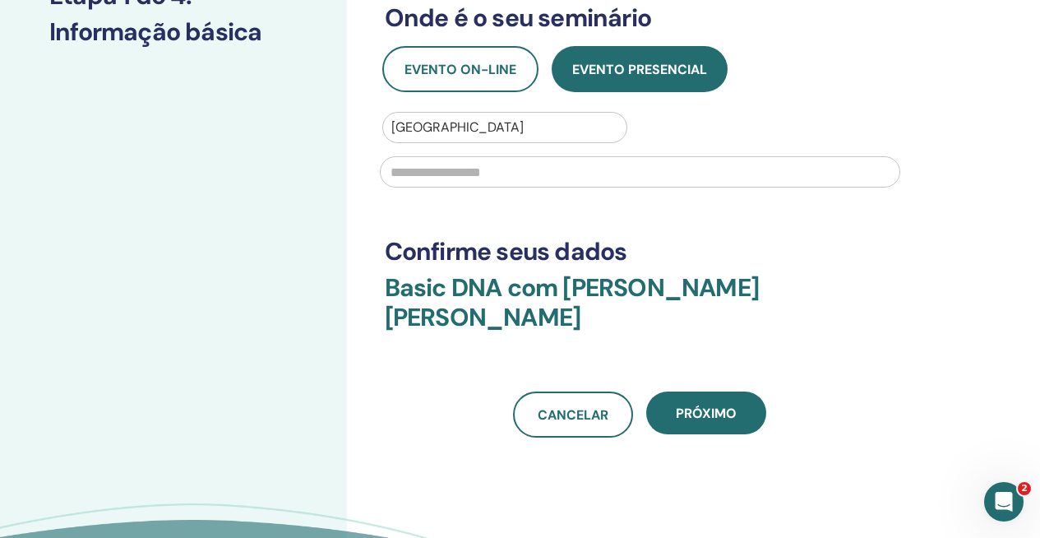
scroll to position [310, 0]
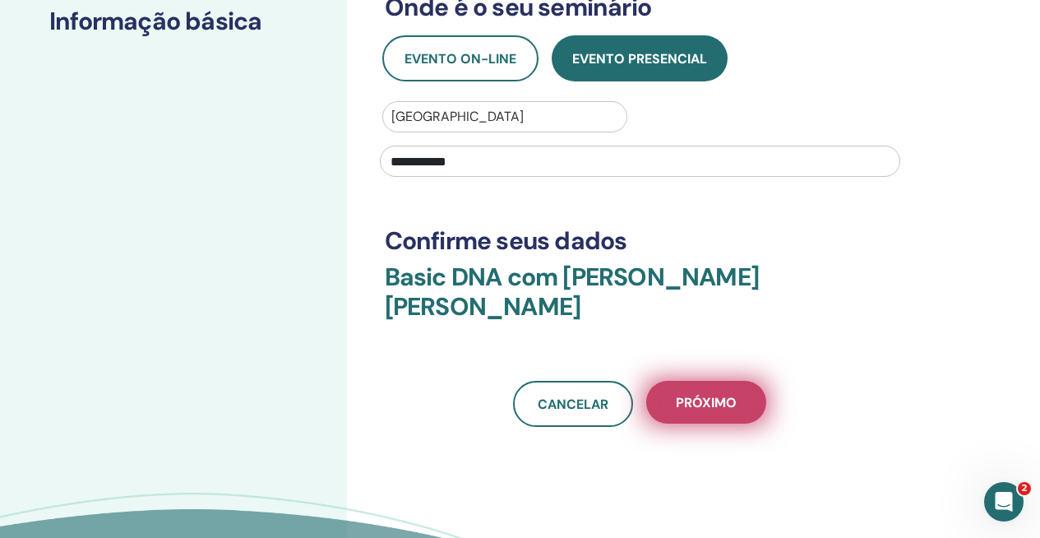
type input "**********"
click at [713, 410] on span "Próximo" at bounding box center [706, 402] width 61 height 17
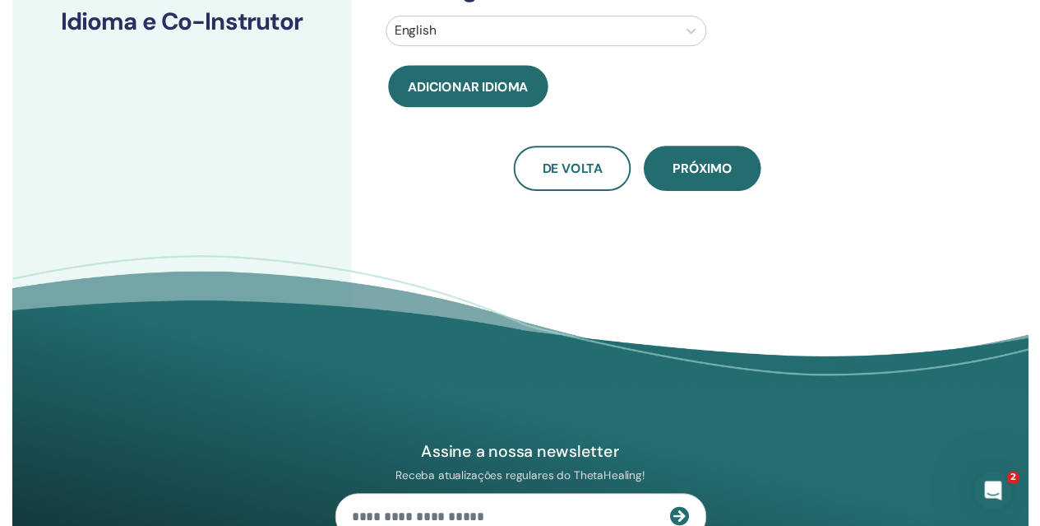
scroll to position [79, 0]
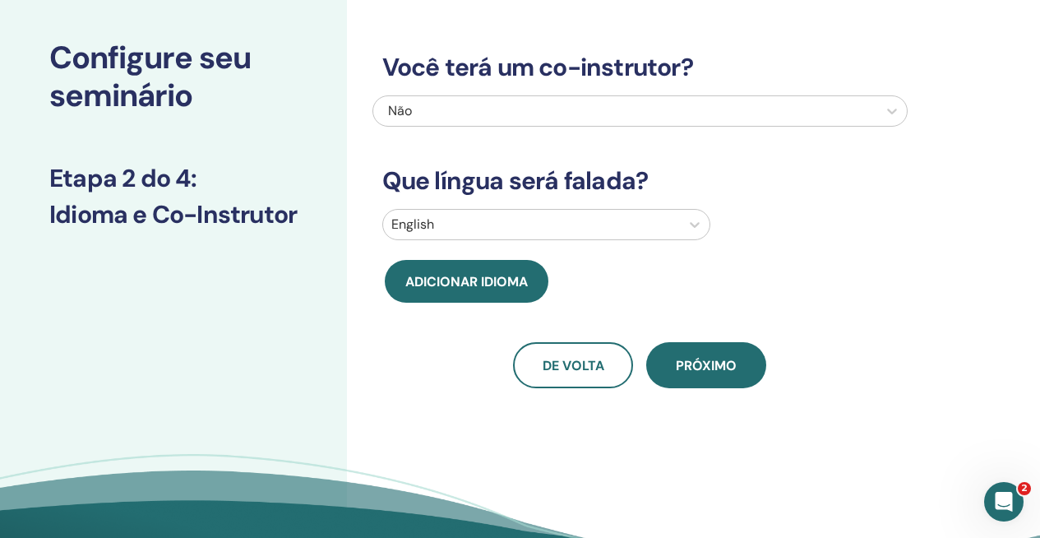
click at [585, 215] on div at bounding box center [531, 224] width 280 height 23
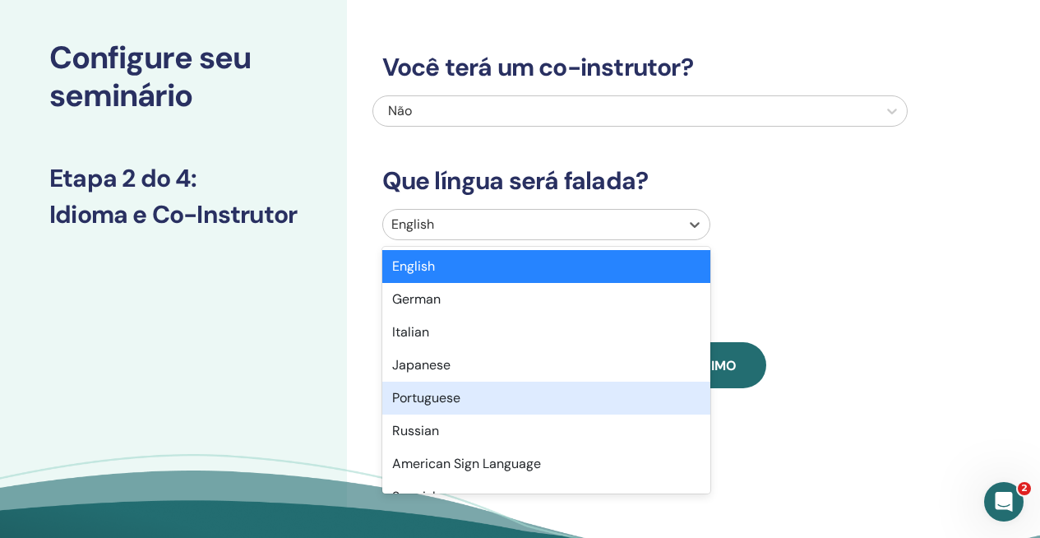
click at [431, 408] on div "Portuguese" at bounding box center [546, 398] width 328 height 33
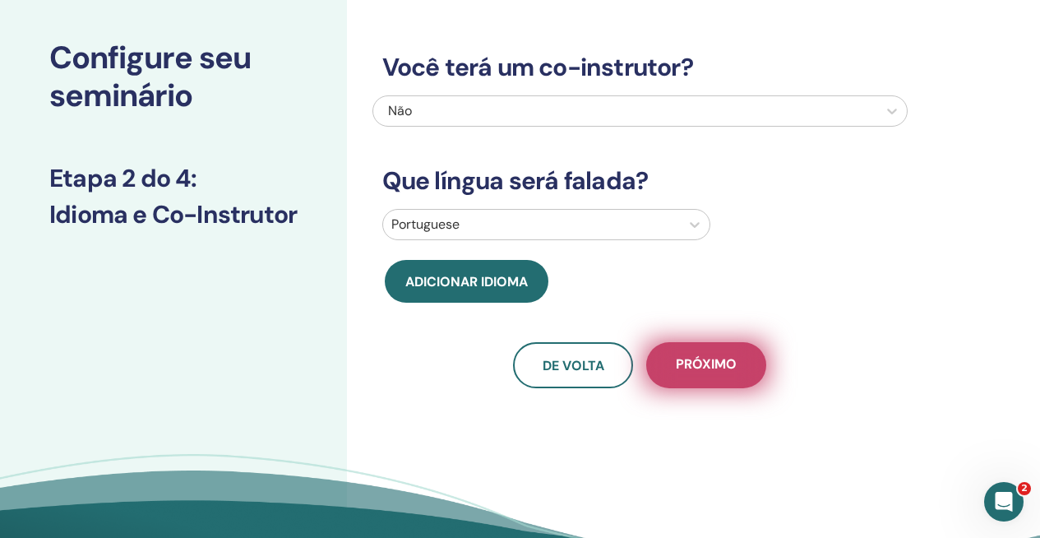
click at [721, 366] on span "Próximo" at bounding box center [706, 365] width 61 height 21
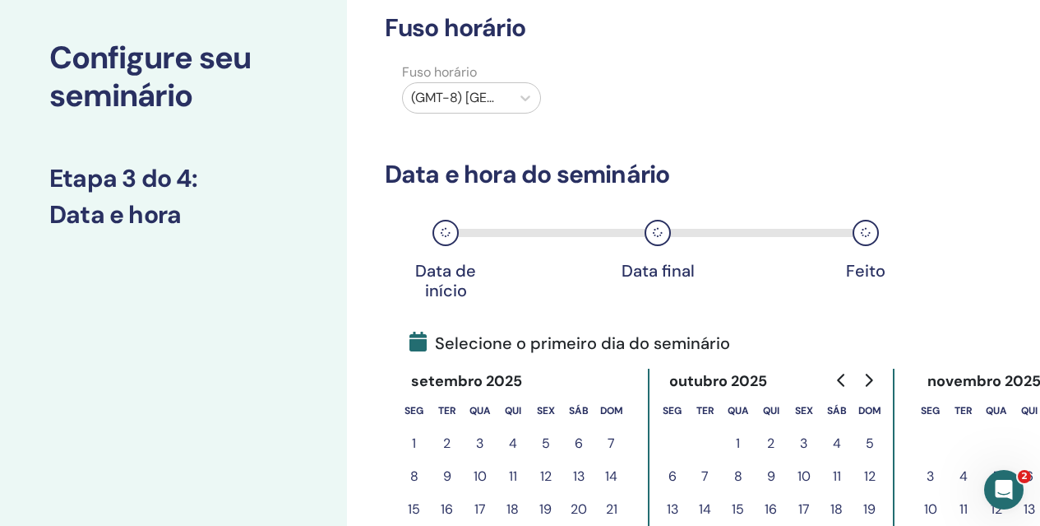
click at [835, 444] on button "4" at bounding box center [837, 443] width 33 height 33
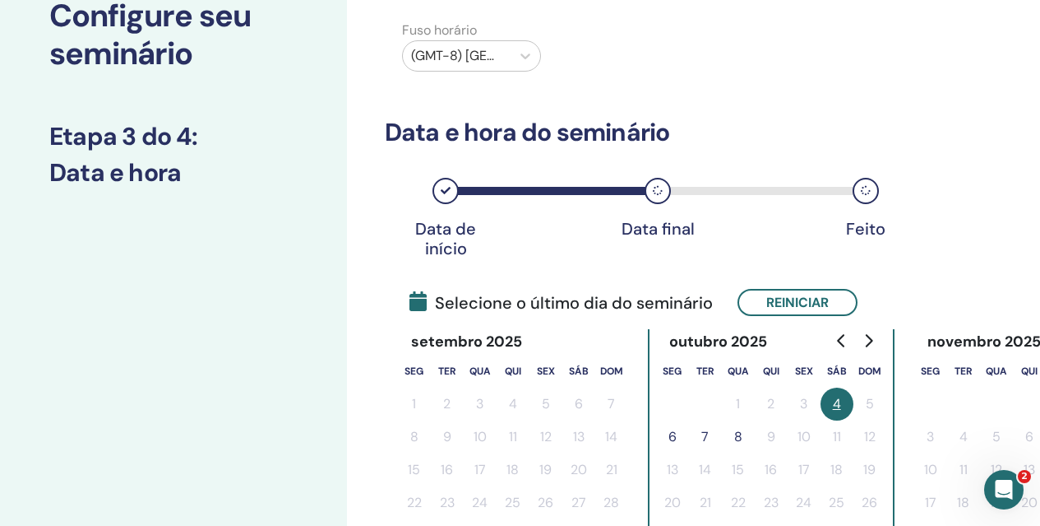
scroll to position [132, 0]
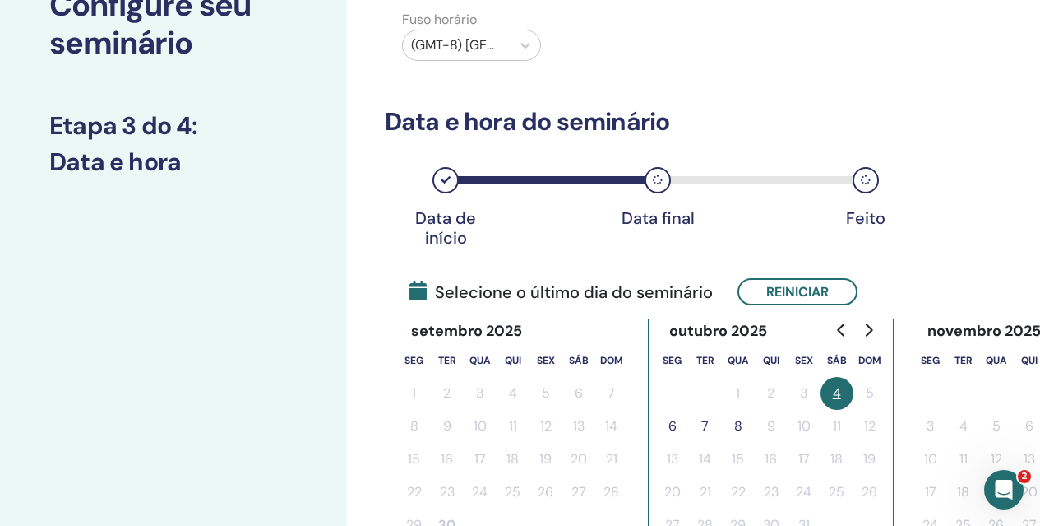
click at [678, 426] on button "6" at bounding box center [672, 426] width 33 height 33
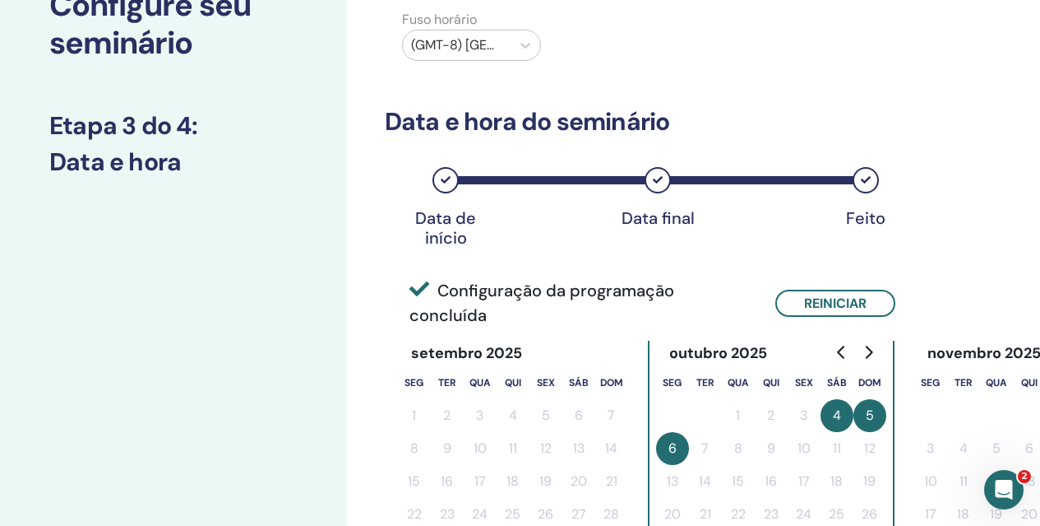
scroll to position [596, 0]
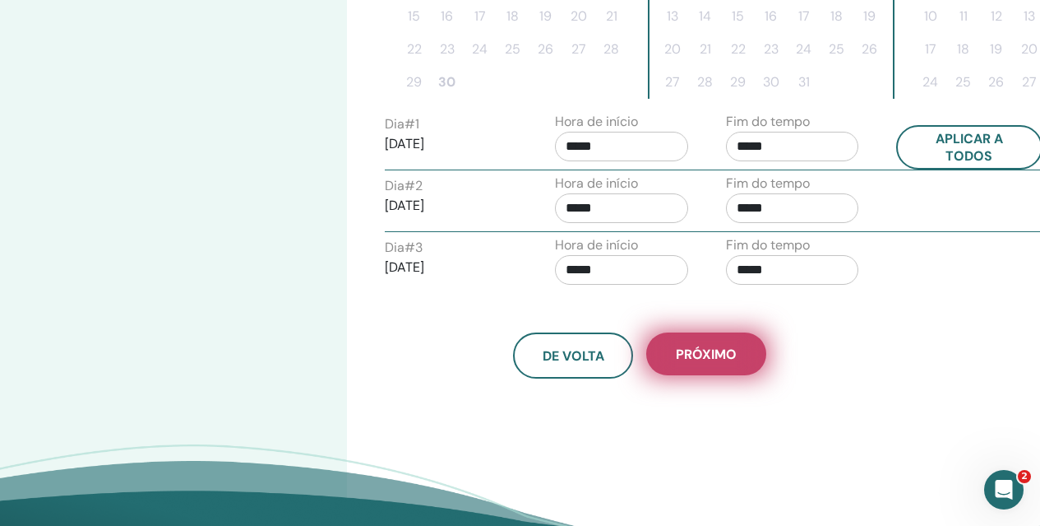
click at [752, 347] on button "Próximo" at bounding box center [706, 353] width 120 height 43
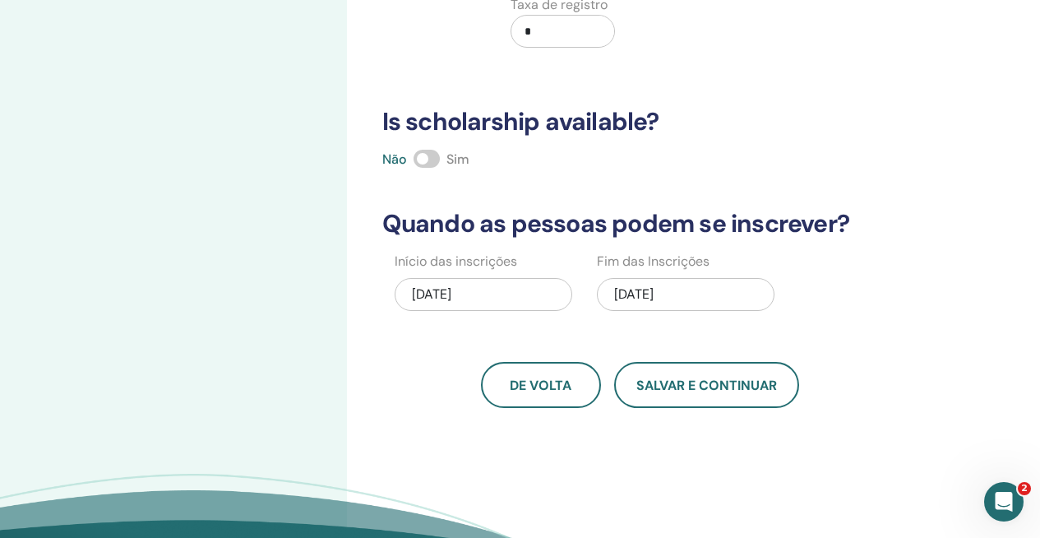
scroll to position [0, 0]
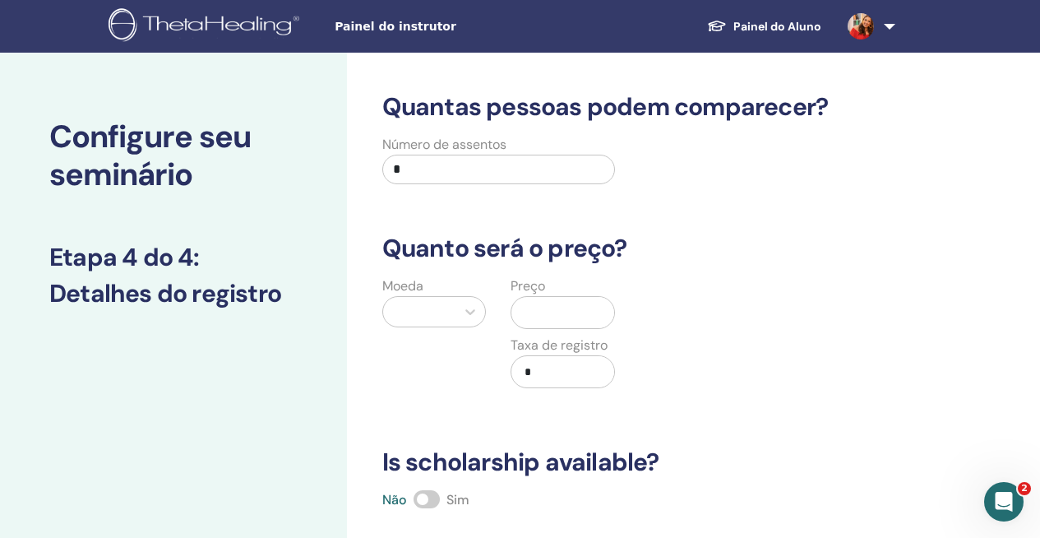
click at [429, 166] on input "*" at bounding box center [499, 170] width 234 height 30
type input "*"
click at [424, 303] on div at bounding box center [419, 311] width 57 height 23
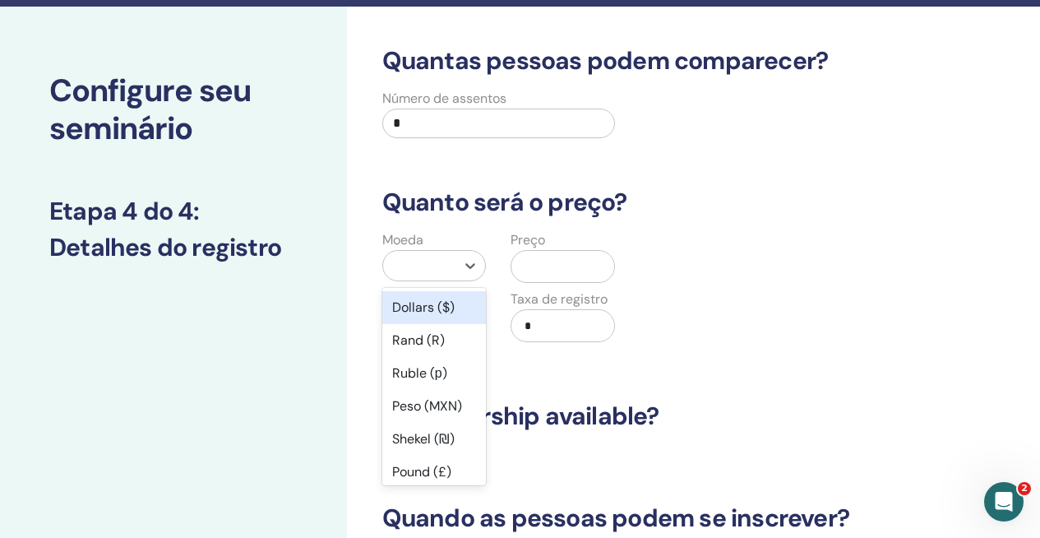
scroll to position [49, 0]
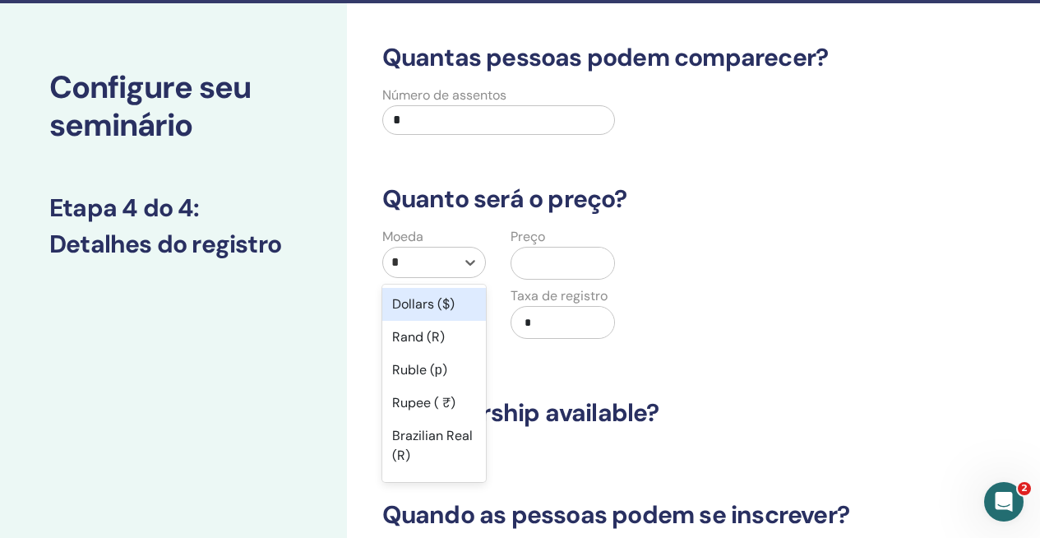
type input "**"
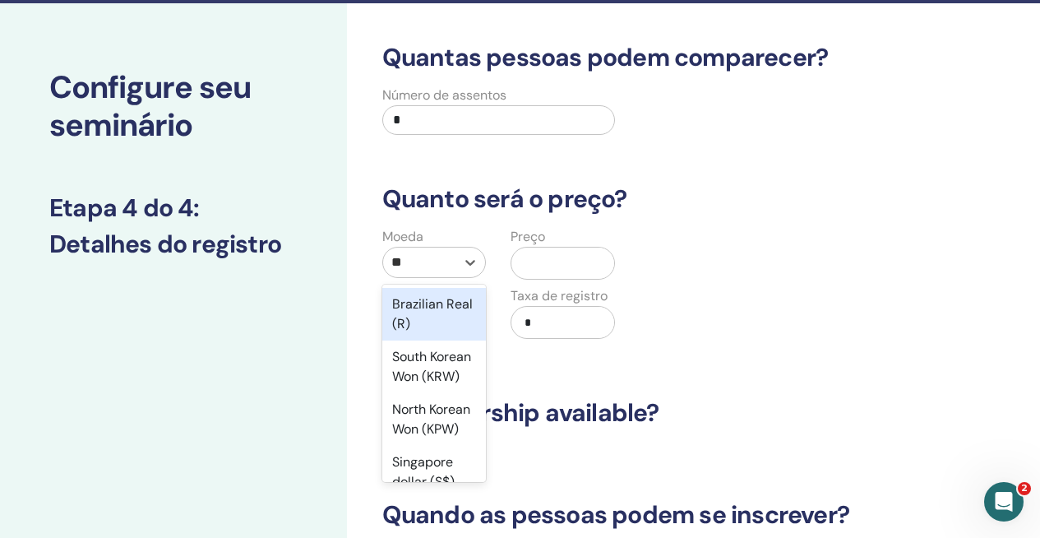
click at [441, 319] on div "Brazilian Real (R)" at bounding box center [434, 314] width 104 height 53
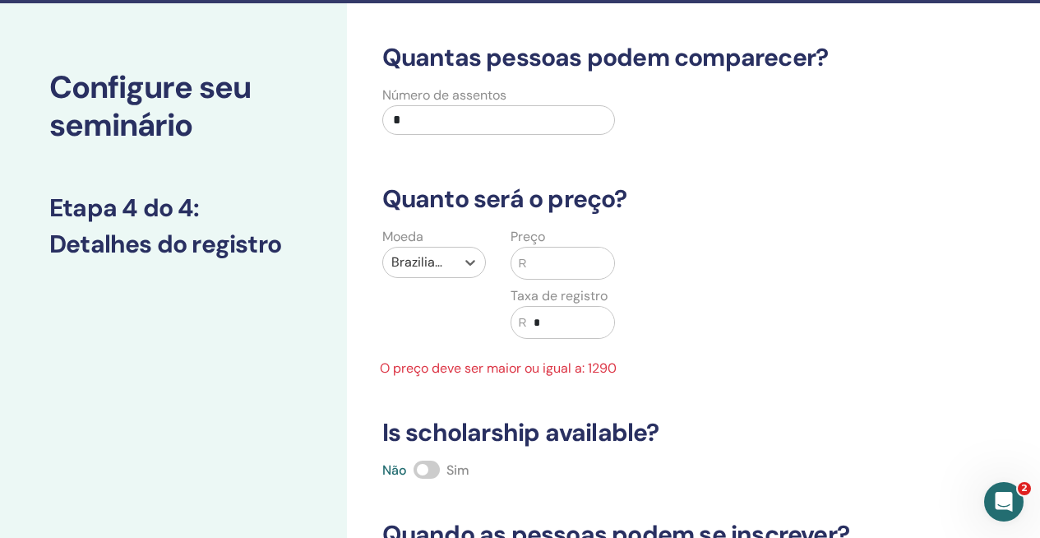
click at [558, 268] on input "text" at bounding box center [571, 263] width 88 height 31
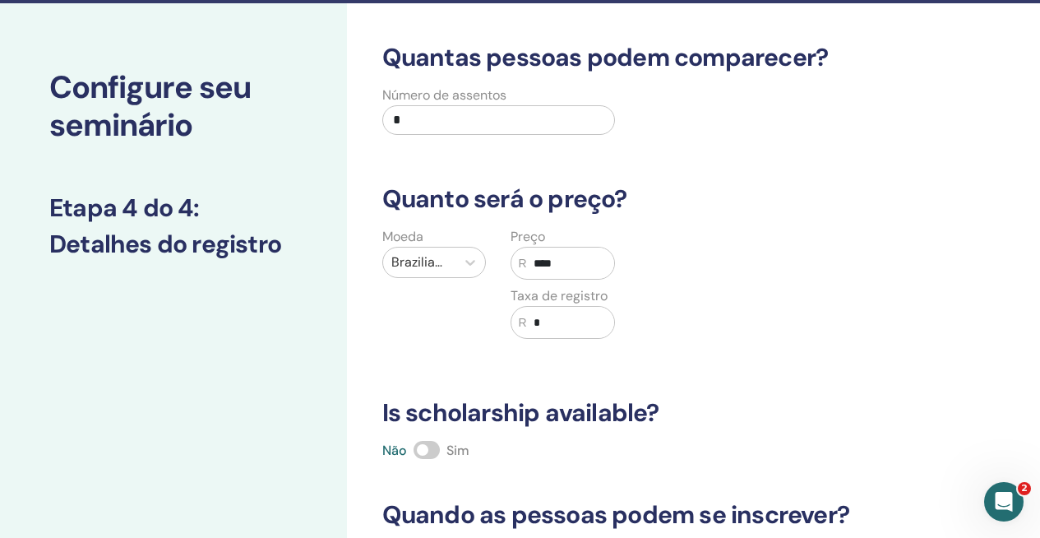
type input "****"
click at [563, 311] on input "*" at bounding box center [571, 322] width 88 height 31
click at [683, 323] on div "Moeda Brazilian Real (R) Preço R **** Taxa de registro R *" at bounding box center [627, 293] width 535 height 132
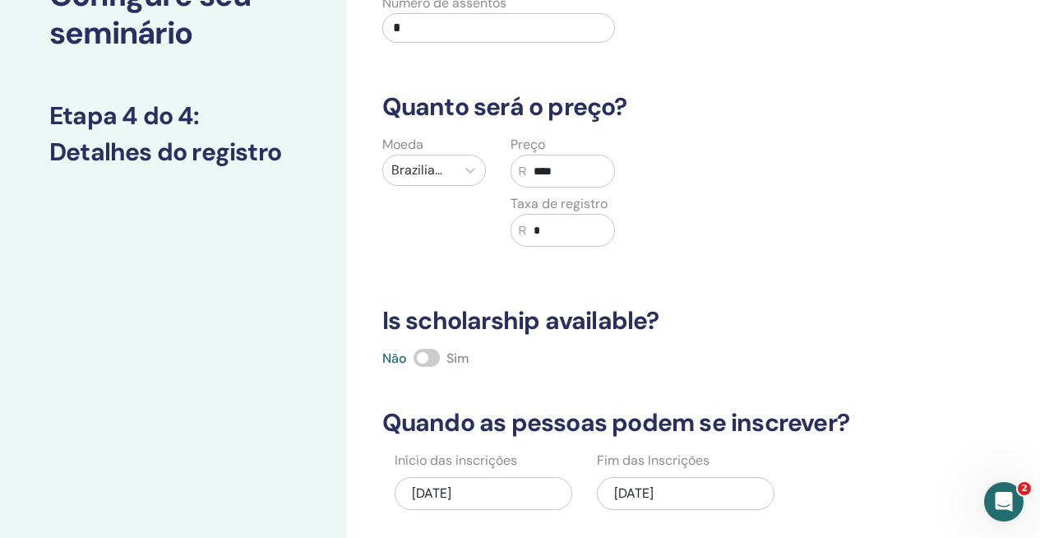
scroll to position [314, 0]
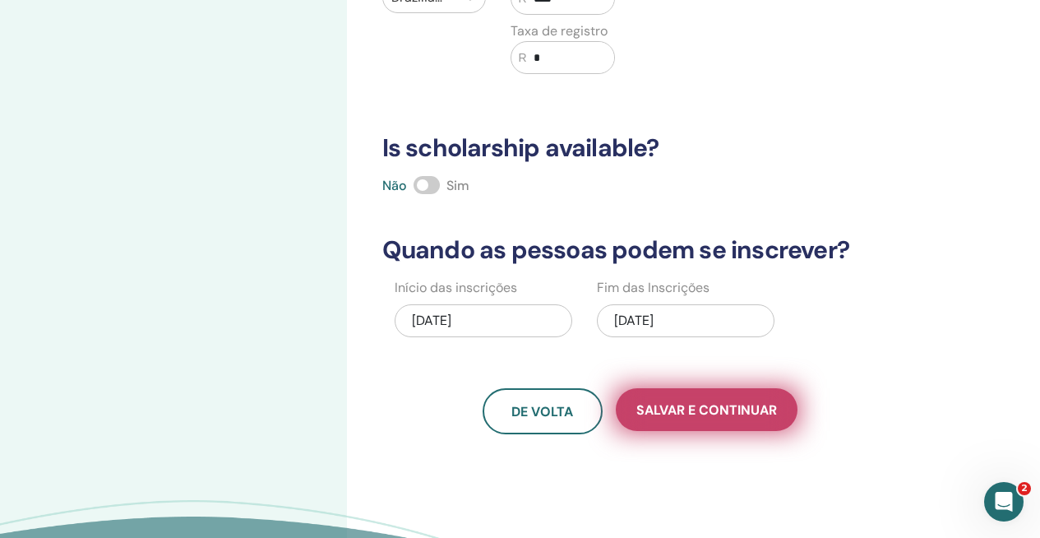
click at [653, 403] on span "Salvar e continuar" at bounding box center [707, 409] width 141 height 17
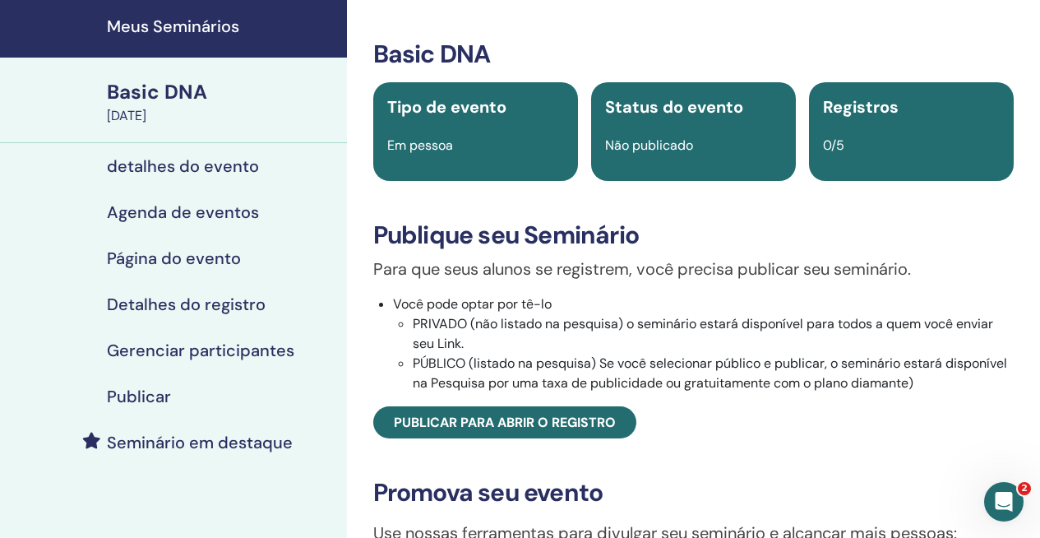
scroll to position [74, 0]
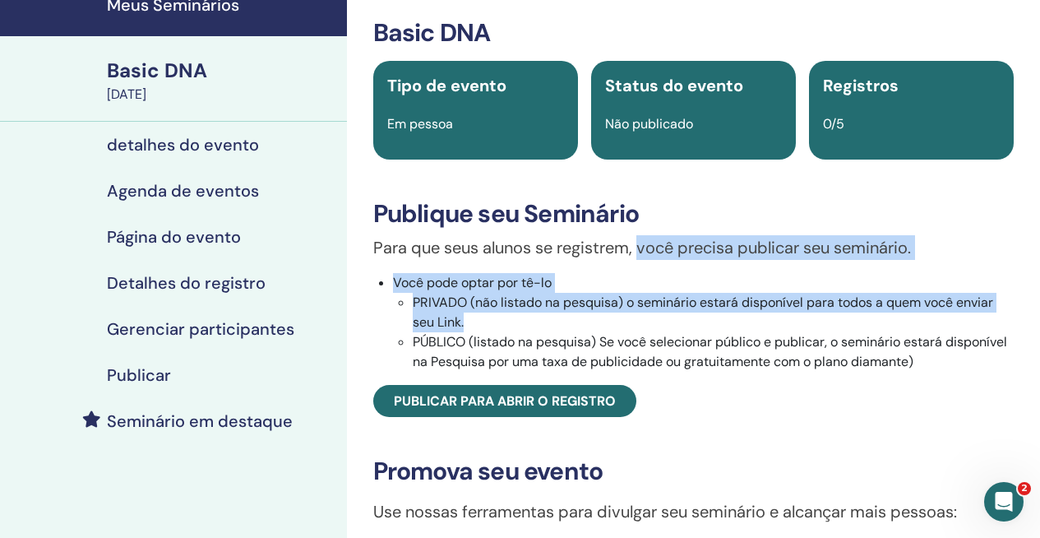
drag, startPoint x: 639, startPoint y: 243, endPoint x: 704, endPoint y: 320, distance: 100.4
click at [704, 320] on div "Para que seus alunos se registrem, você precisa publicar seu seminário. Você po…" at bounding box center [693, 326] width 665 height 182
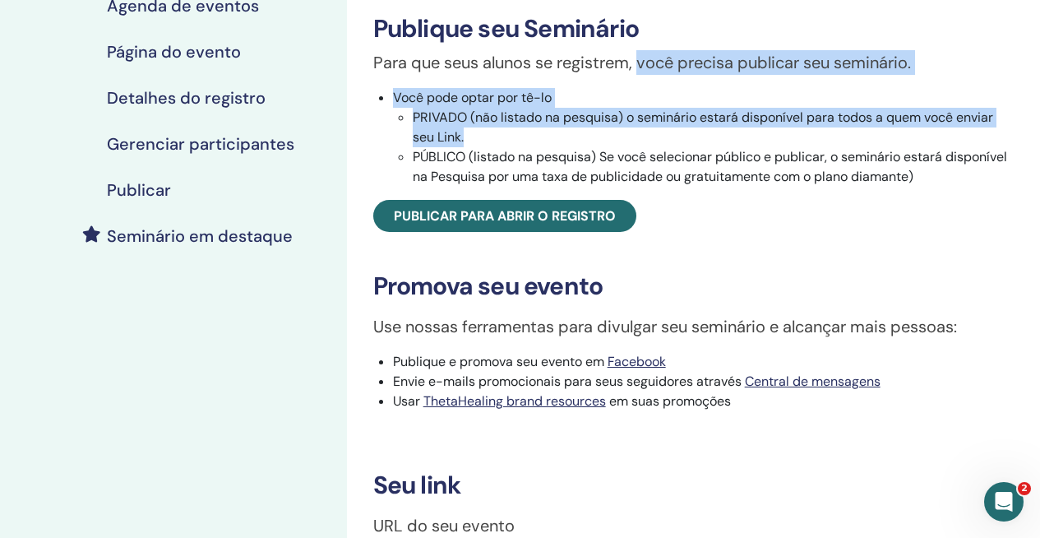
scroll to position [0, 0]
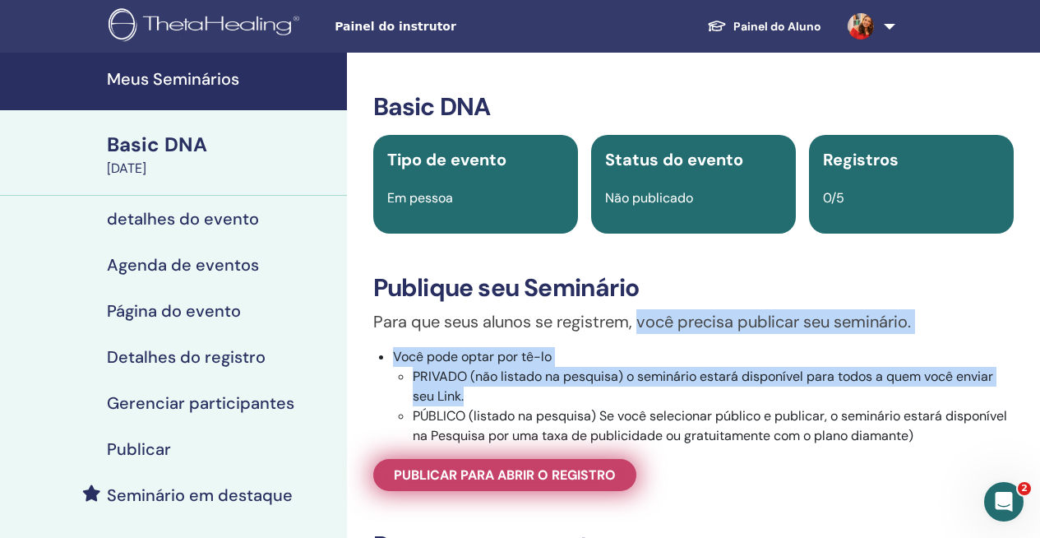
click at [491, 484] on span "Publicar para abrir o registro" at bounding box center [505, 474] width 222 height 17
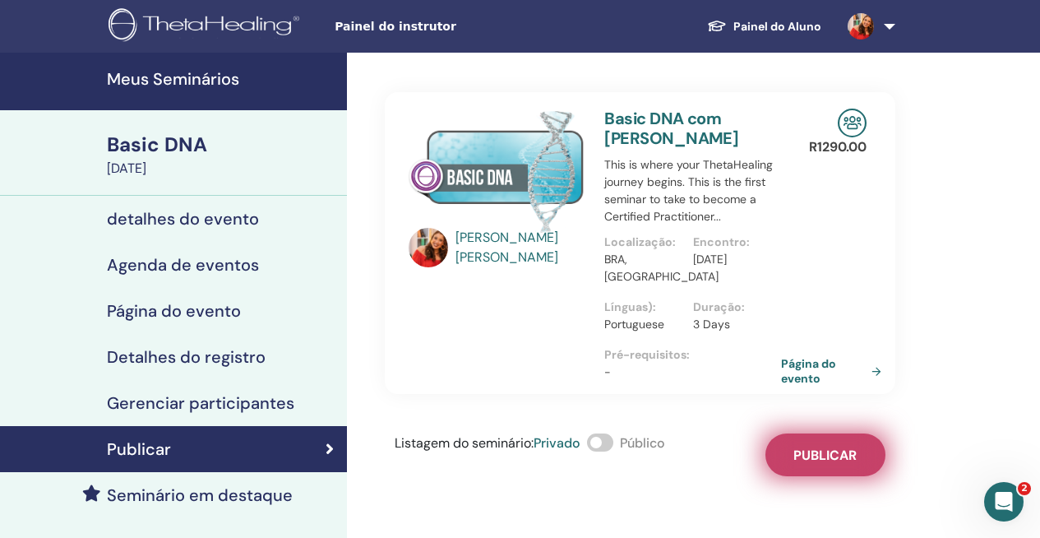
click at [869, 471] on button "Publicar" at bounding box center [826, 454] width 120 height 43
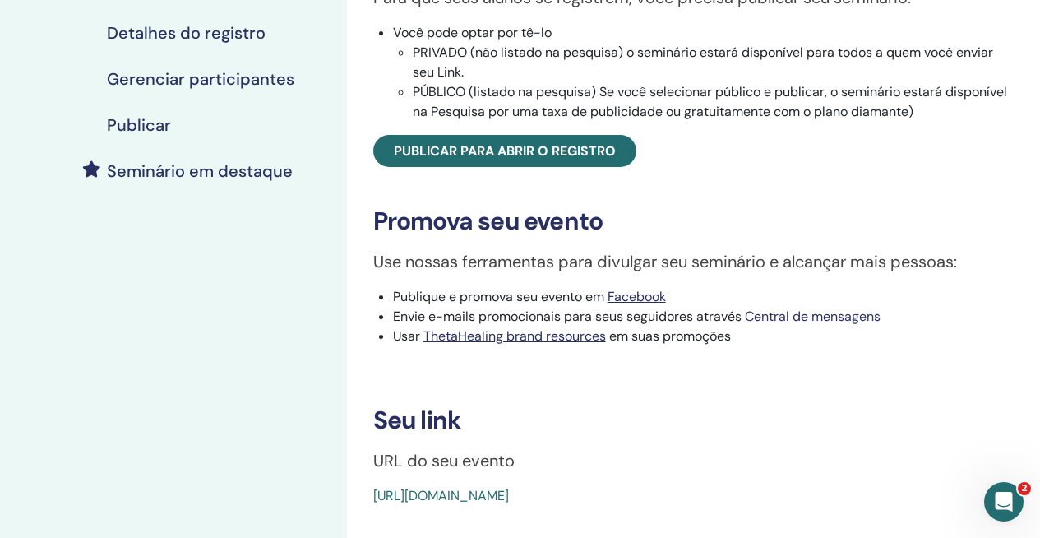
scroll to position [419, 0]
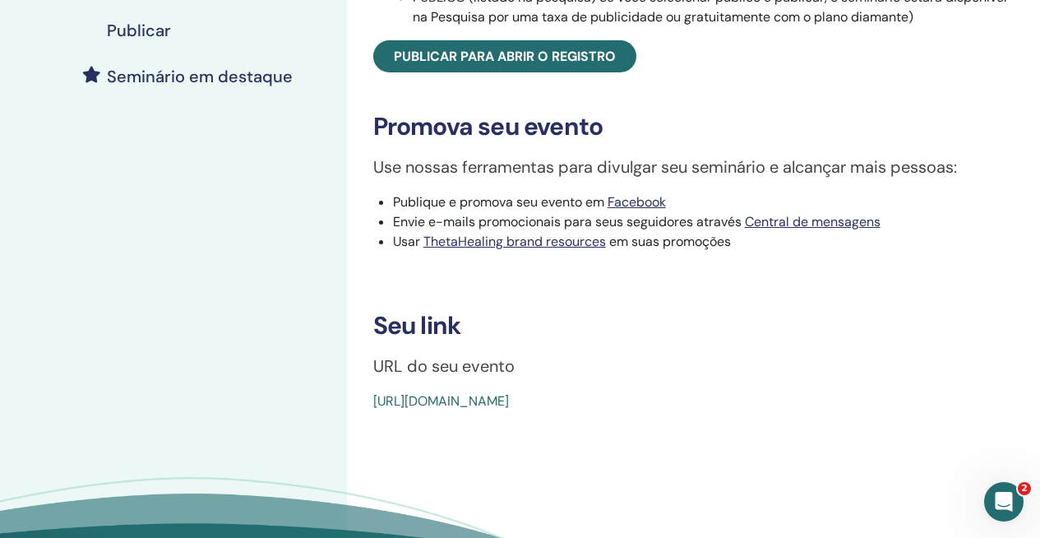
click at [486, 410] on link "[URL][DOMAIN_NAME]" at bounding box center [441, 400] width 136 height 17
click at [409, 410] on link "[URL][DOMAIN_NAME]" at bounding box center [441, 400] width 136 height 17
